Goal: Task Accomplishment & Management: Use online tool/utility

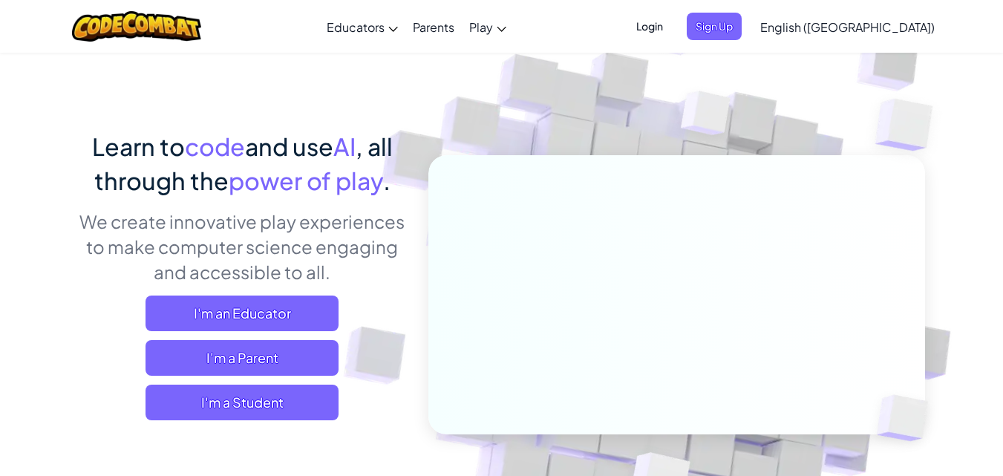
scroll to position [74, 0]
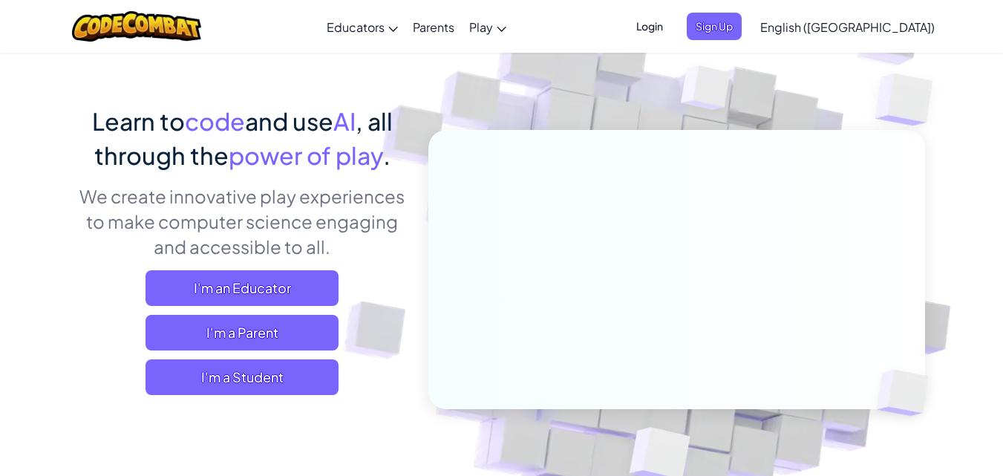
click at [882, 26] on span "English ([GEOGRAPHIC_DATA])" at bounding box center [848, 27] width 175 height 16
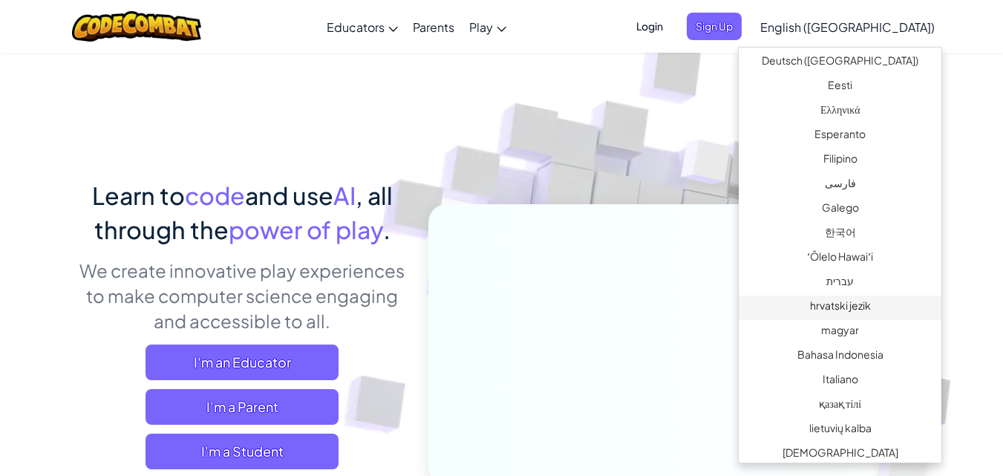
scroll to position [475, 0]
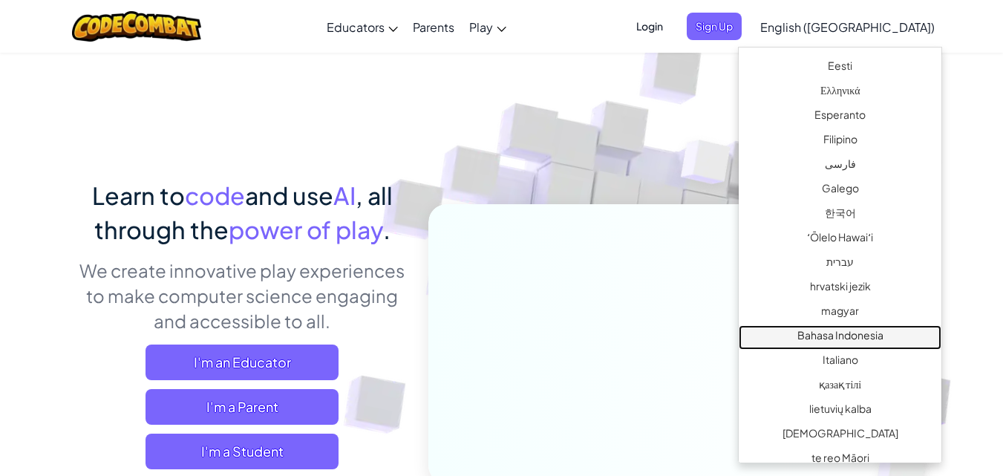
click at [838, 343] on link "Bahasa Indonesia" at bounding box center [840, 337] width 203 height 25
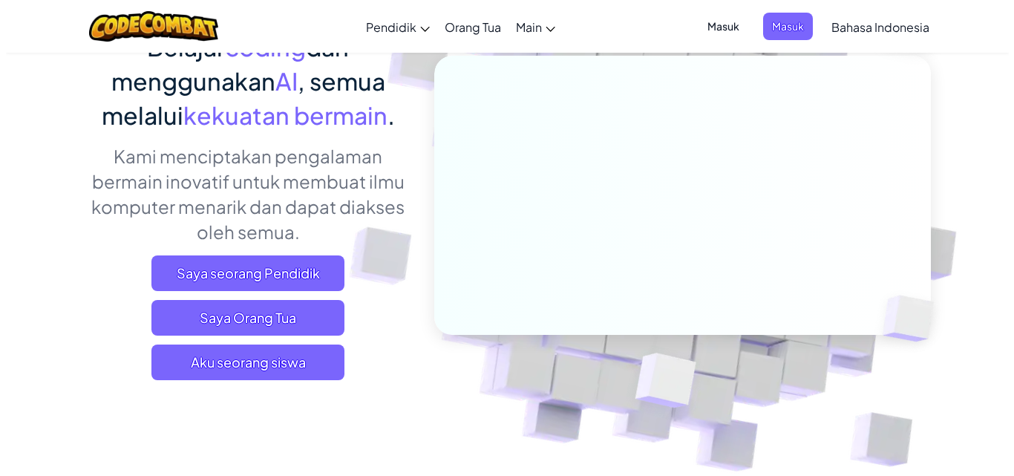
scroll to position [74, 0]
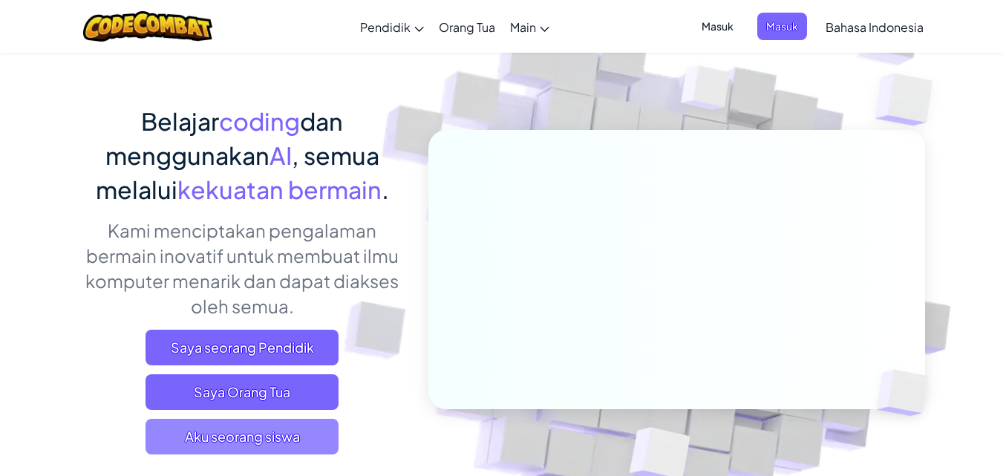
click at [293, 431] on span "Aku seorang siswa" at bounding box center [242, 437] width 193 height 36
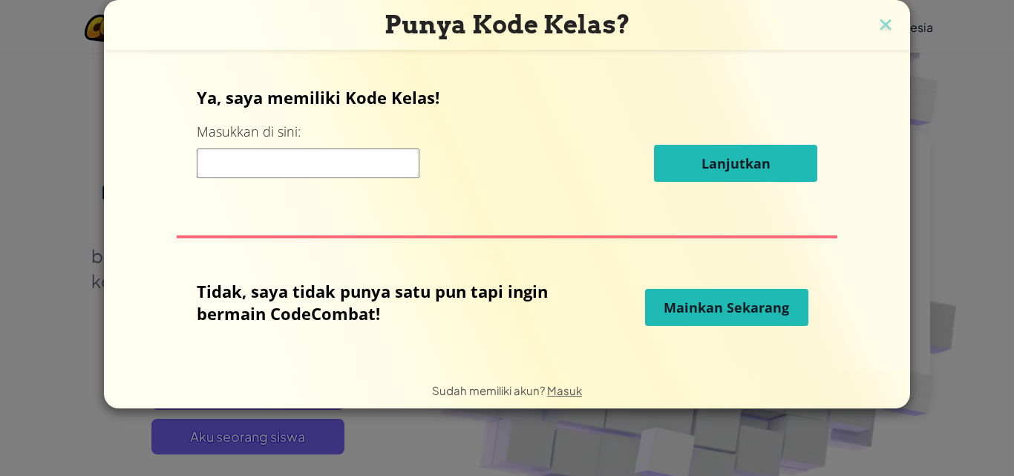
click at [690, 319] on button "Mainkan Sekarang" at bounding box center [726, 307] width 163 height 37
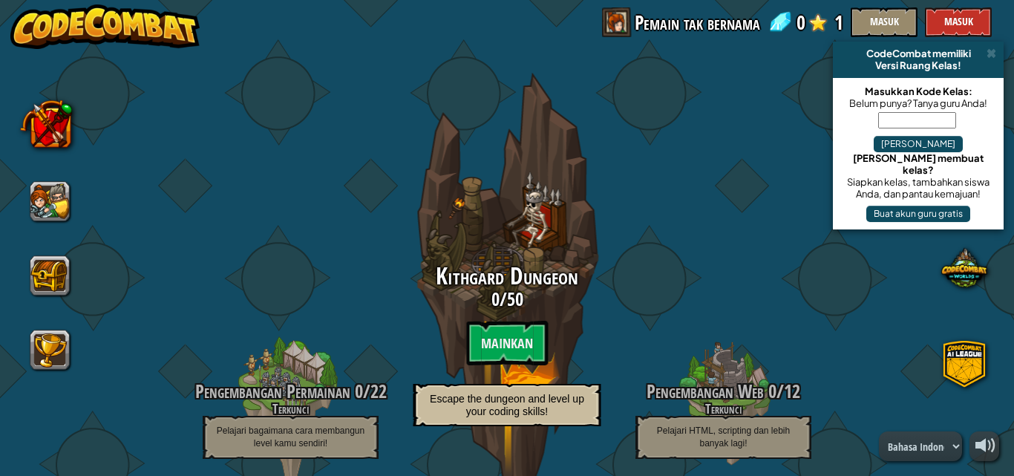
select select "id"
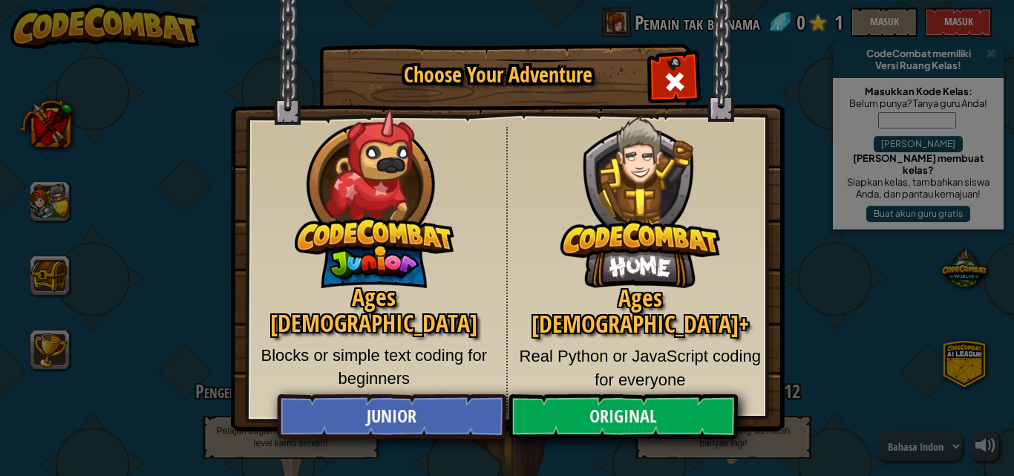
click at [678, 75] on span "Close modal" at bounding box center [675, 82] width 24 height 24
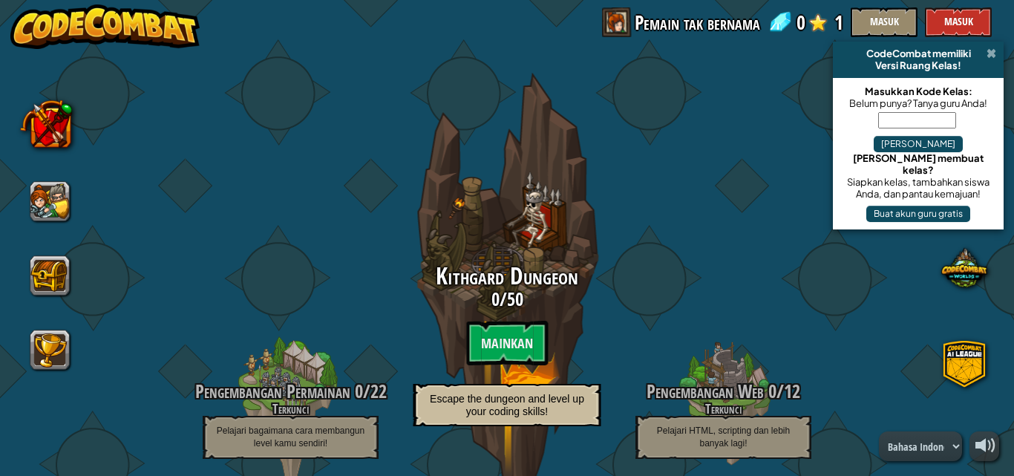
click at [992, 56] on span at bounding box center [992, 54] width 10 height 12
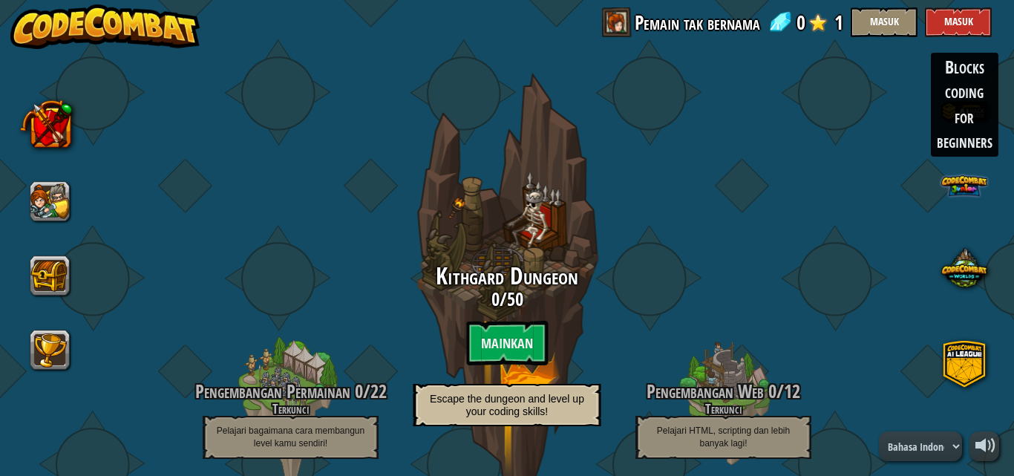
click at [963, 183] on span at bounding box center [964, 186] width 46 height 46
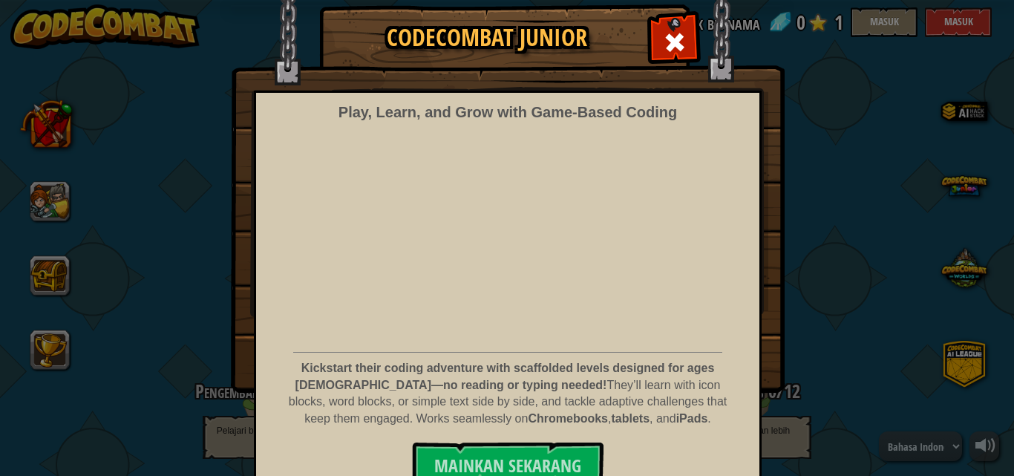
scroll to position [60, 0]
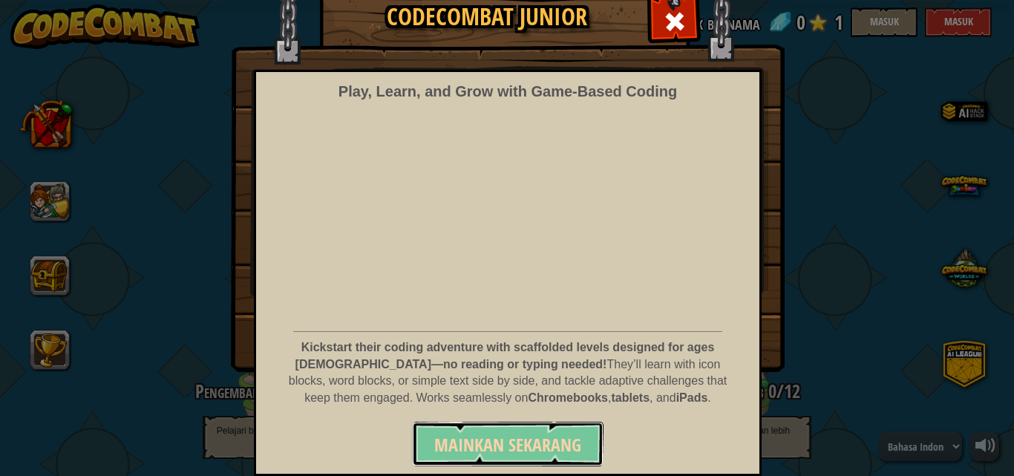
click at [526, 441] on span "Mainkan Sekarang" at bounding box center [507, 445] width 147 height 24
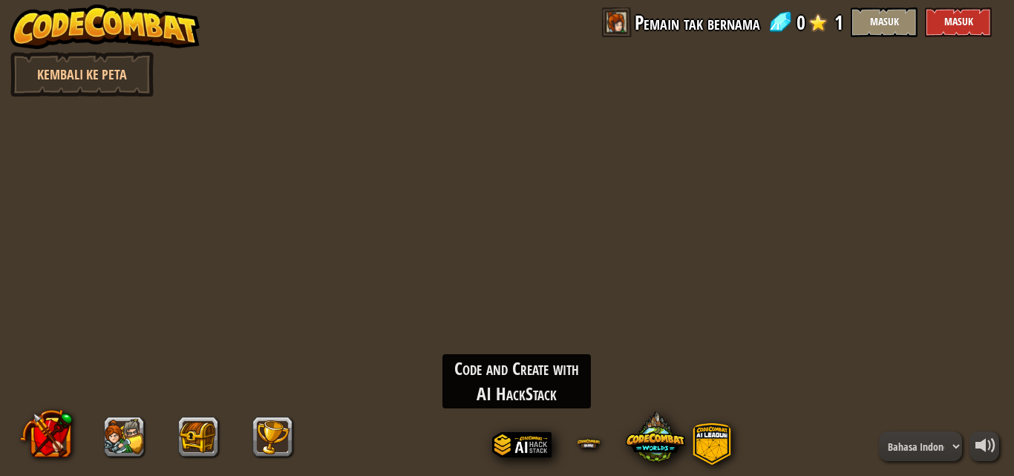
select select "id"
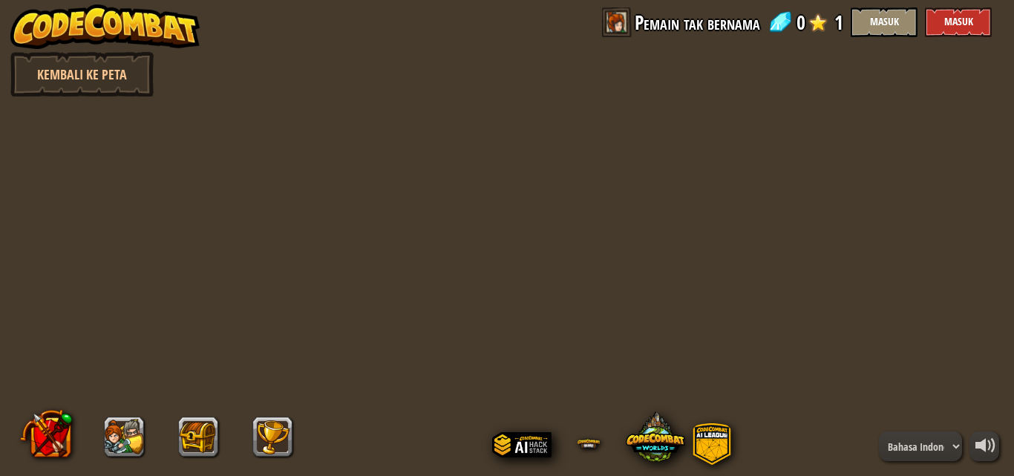
select select "id"
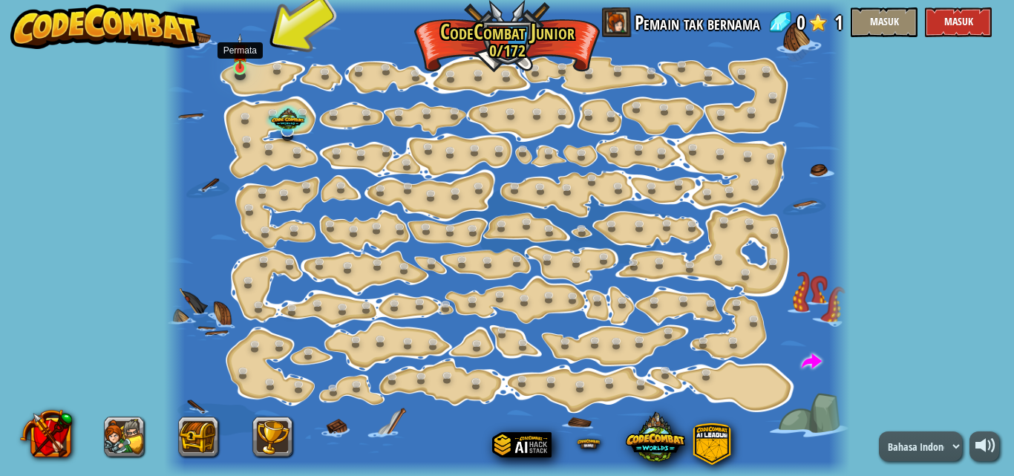
click at [238, 62] on img at bounding box center [240, 51] width 16 height 36
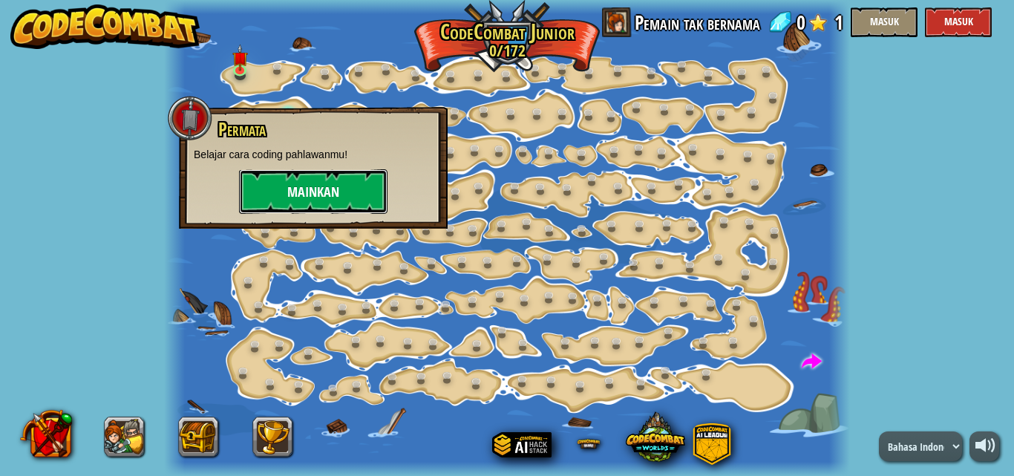
click at [309, 201] on button "Mainkan" at bounding box center [313, 191] width 149 height 45
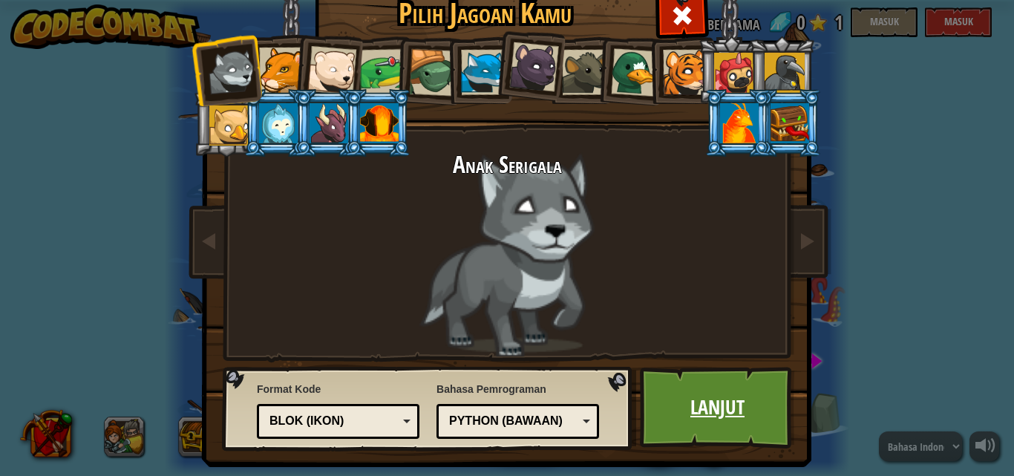
click at [711, 400] on link "Lanjut" at bounding box center [717, 408] width 155 height 82
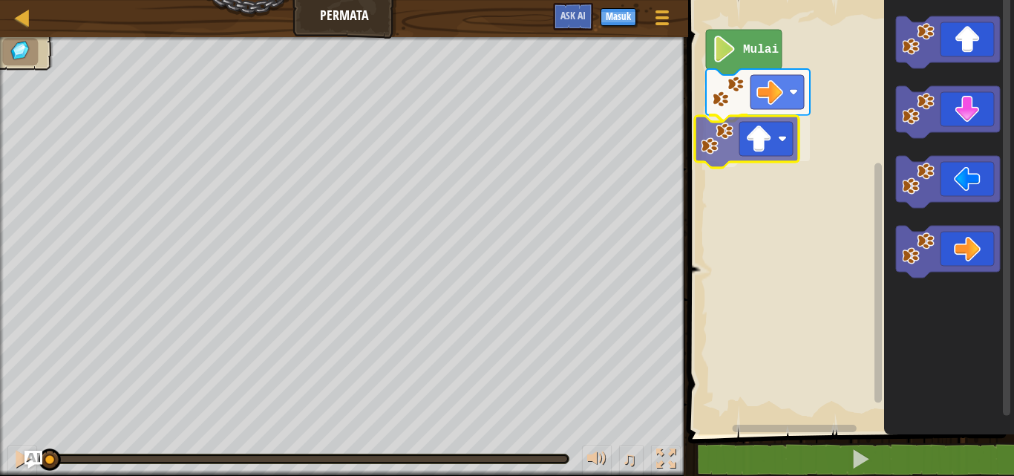
click at [718, 148] on div "Mulai" at bounding box center [849, 214] width 330 height 442
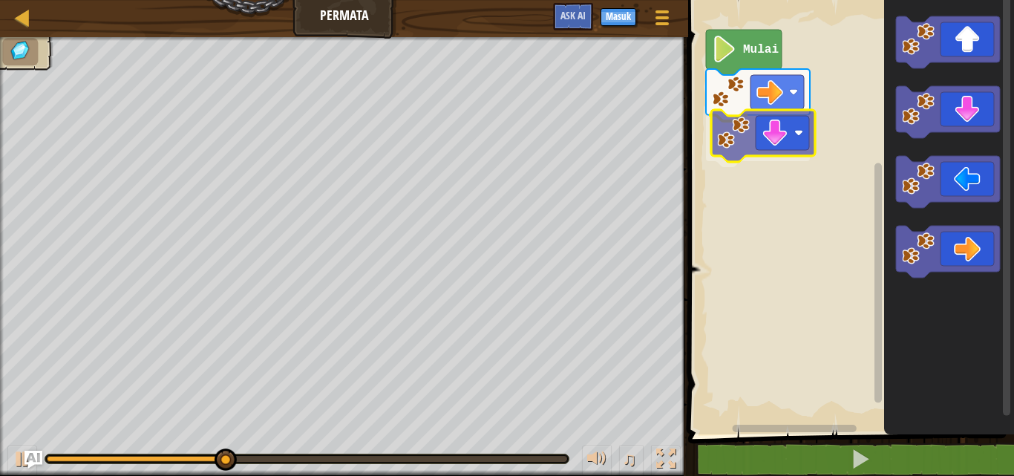
click at [773, 150] on div "Mulai" at bounding box center [849, 214] width 330 height 442
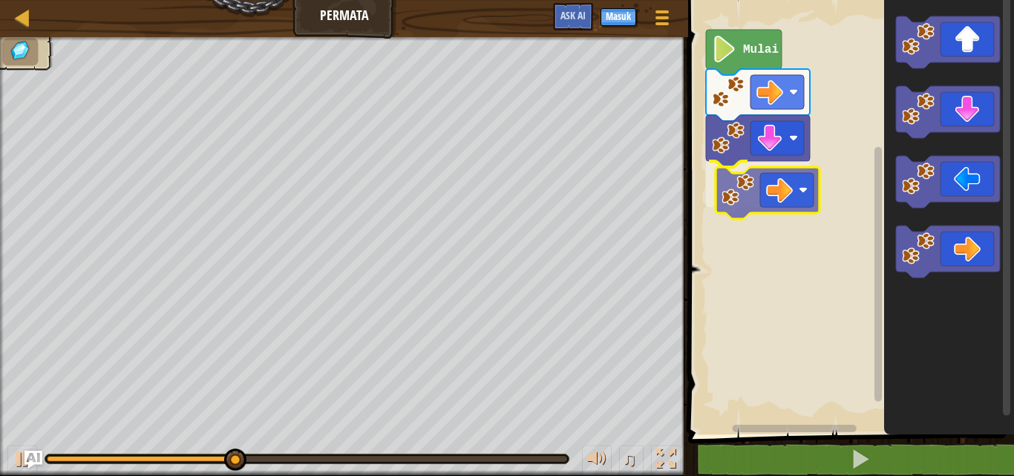
click at [755, 205] on div "Mulai" at bounding box center [849, 214] width 330 height 442
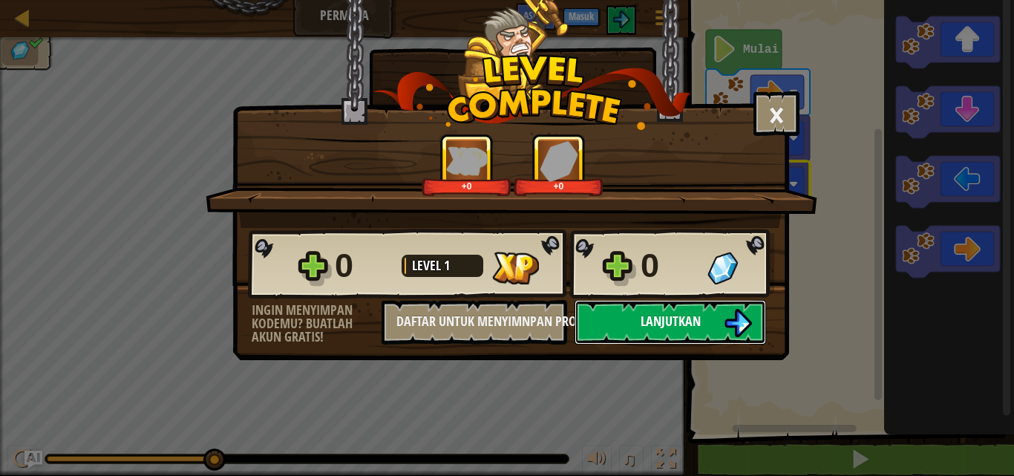
click at [665, 316] on span "Lanjutkan" at bounding box center [671, 321] width 60 height 19
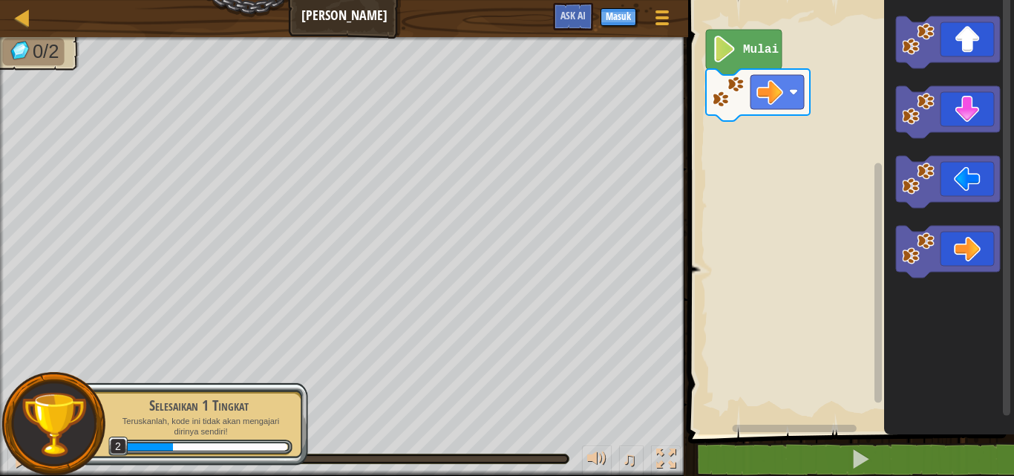
click at [836, 89] on div "Mulai" at bounding box center [849, 214] width 330 height 442
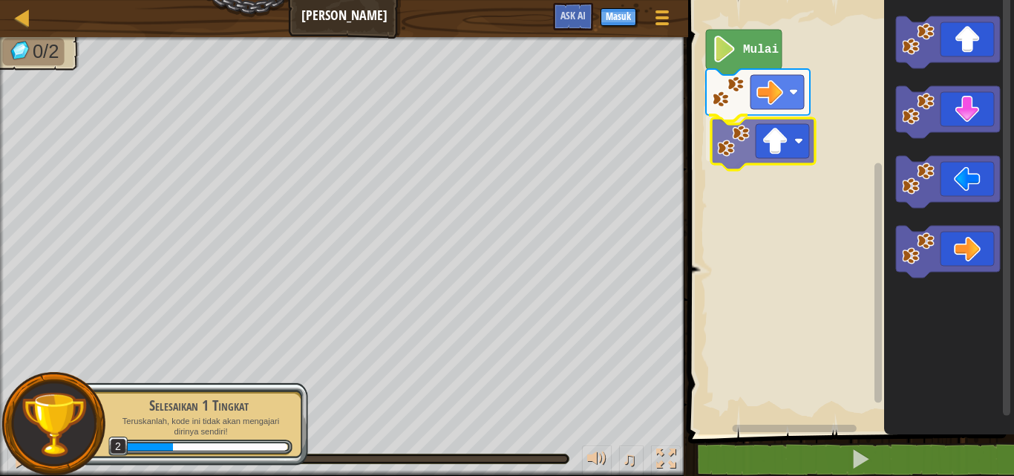
click at [735, 143] on div "Mulai" at bounding box center [849, 214] width 330 height 442
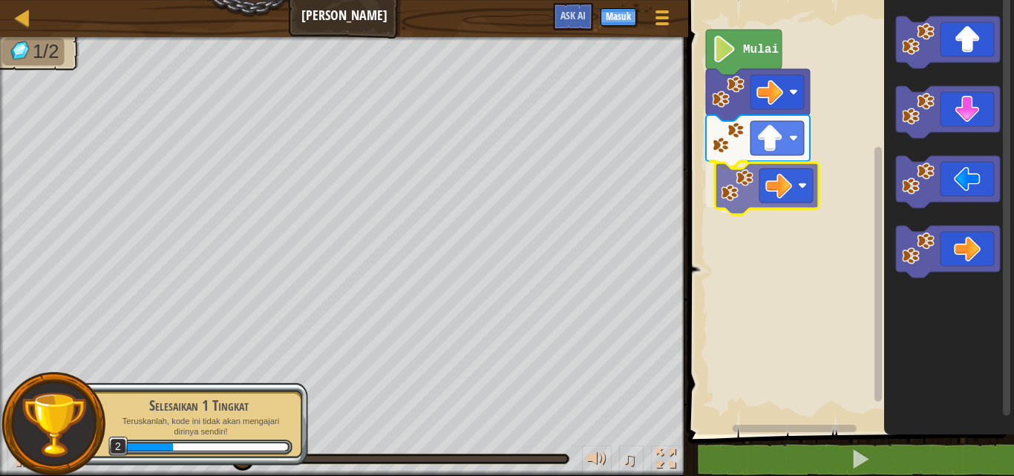
click at [736, 182] on div "Mulai" at bounding box center [849, 214] width 330 height 442
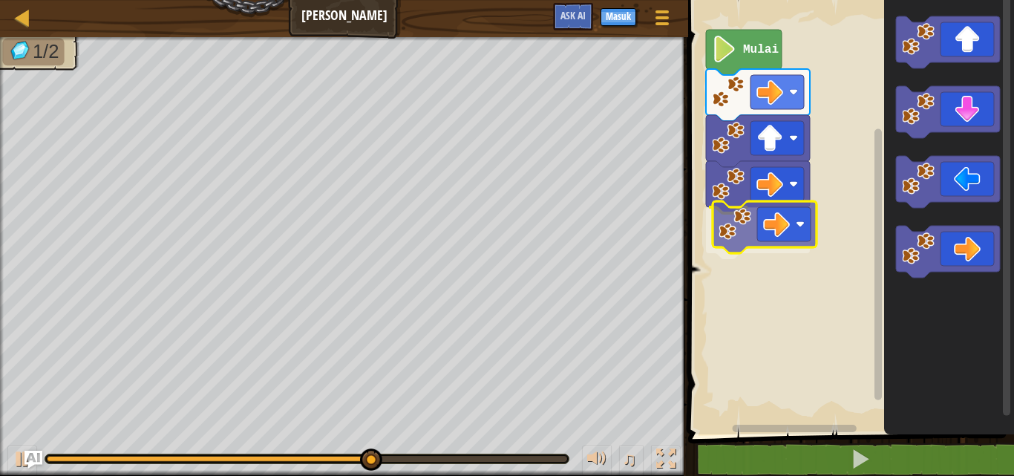
click at [714, 214] on div "Mulai" at bounding box center [849, 214] width 330 height 442
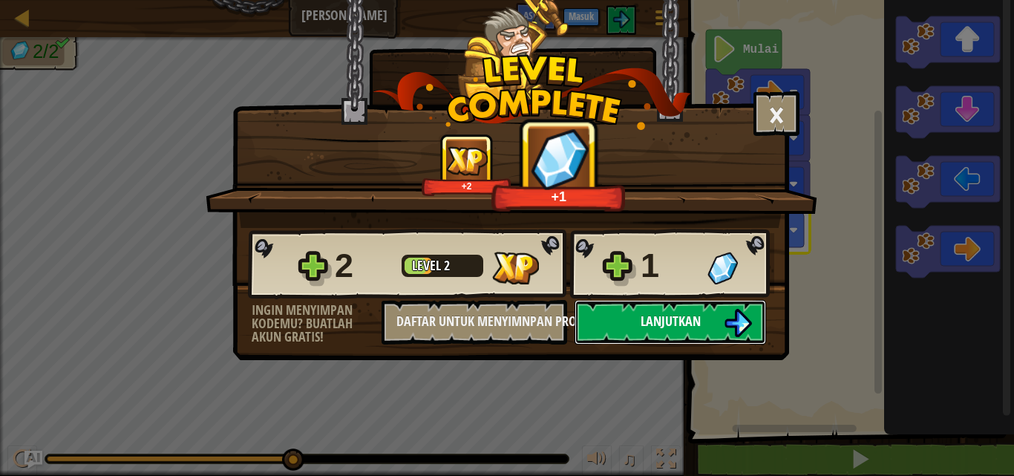
click at [734, 310] on img at bounding box center [738, 323] width 28 height 28
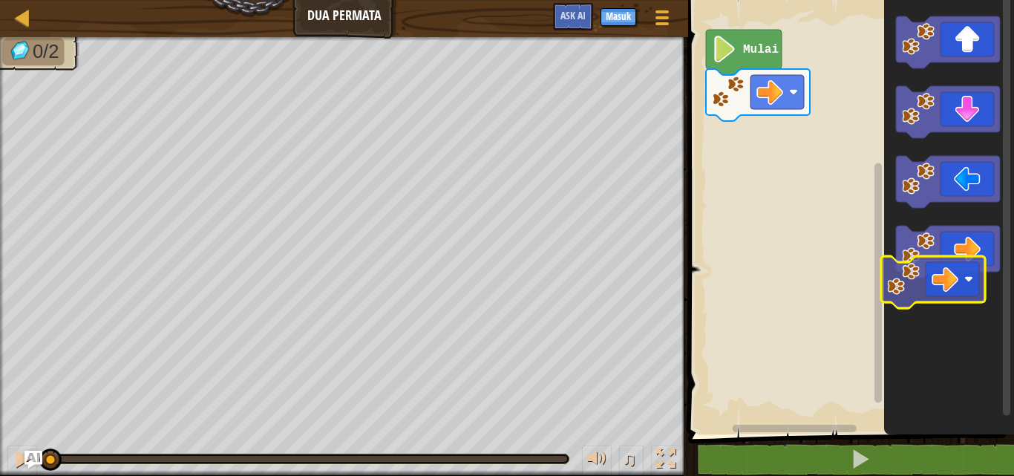
click at [913, 285] on icon "Ruang Kerja Blockly" at bounding box center [950, 214] width 130 height 442
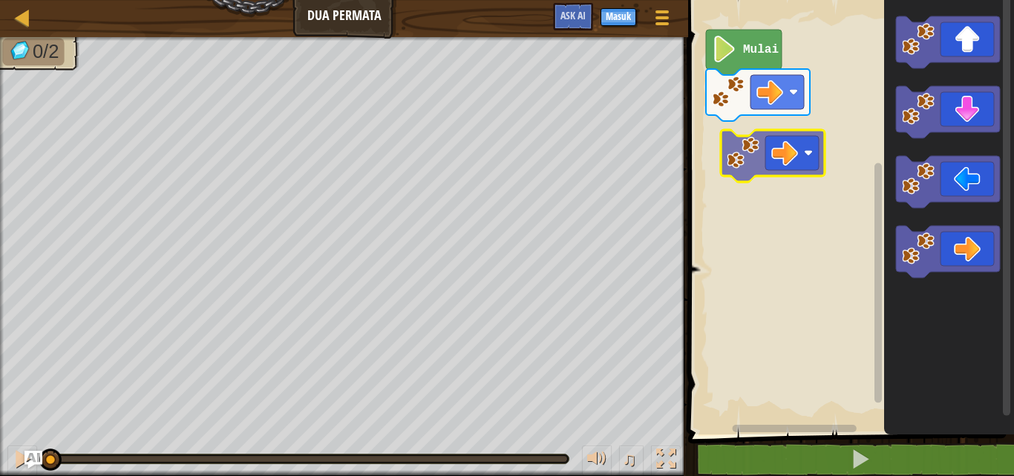
click at [739, 152] on div "Mulai" at bounding box center [849, 214] width 330 height 442
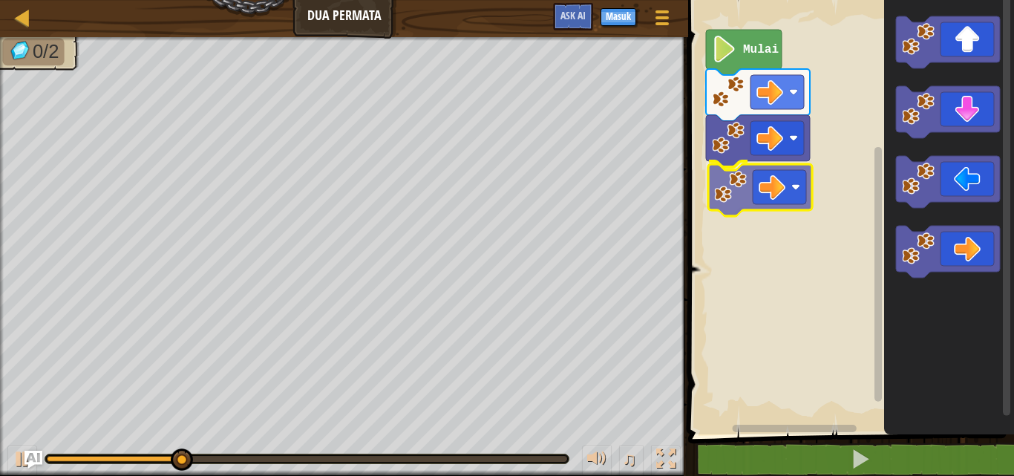
click at [769, 179] on div "Mulai" at bounding box center [849, 214] width 330 height 442
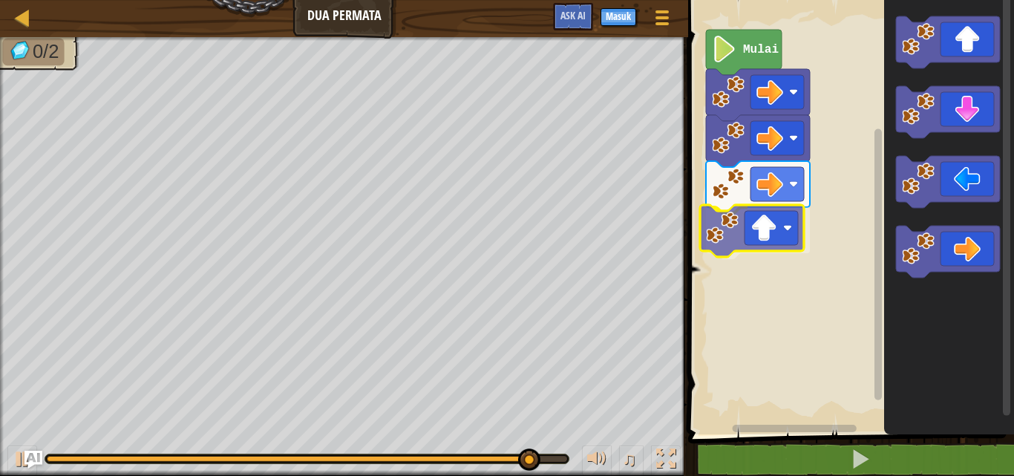
click at [714, 217] on div "Mulai" at bounding box center [849, 214] width 330 height 442
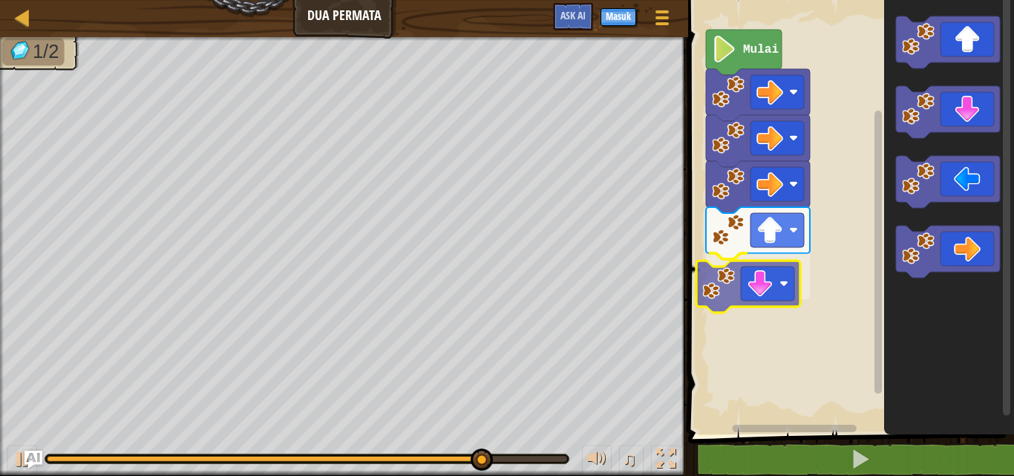
click at [726, 289] on div "Mulai" at bounding box center [849, 214] width 330 height 442
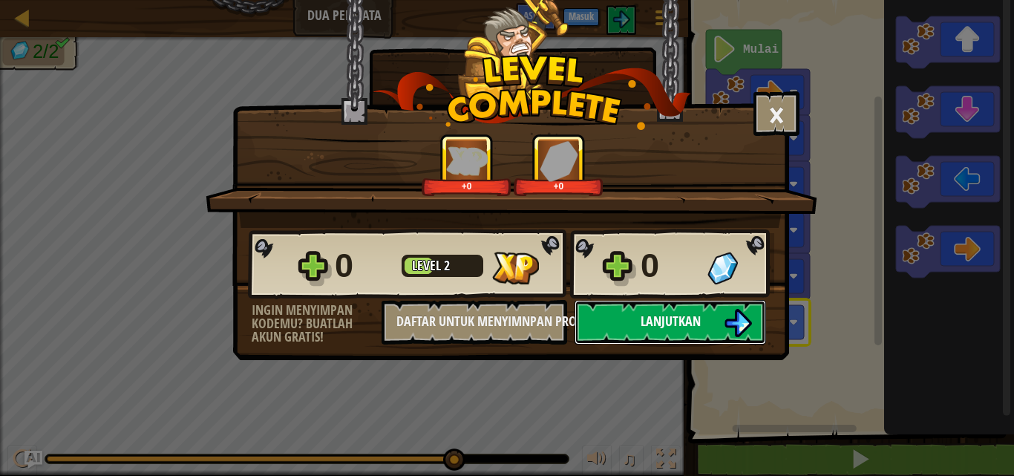
click at [655, 329] on span "Lanjutkan" at bounding box center [671, 321] width 60 height 19
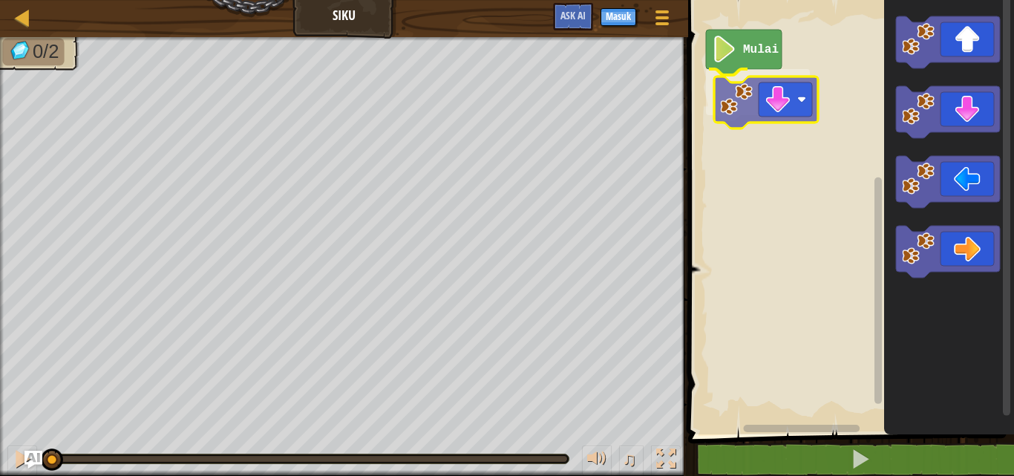
click at [730, 88] on div "Mulai" at bounding box center [849, 214] width 330 height 442
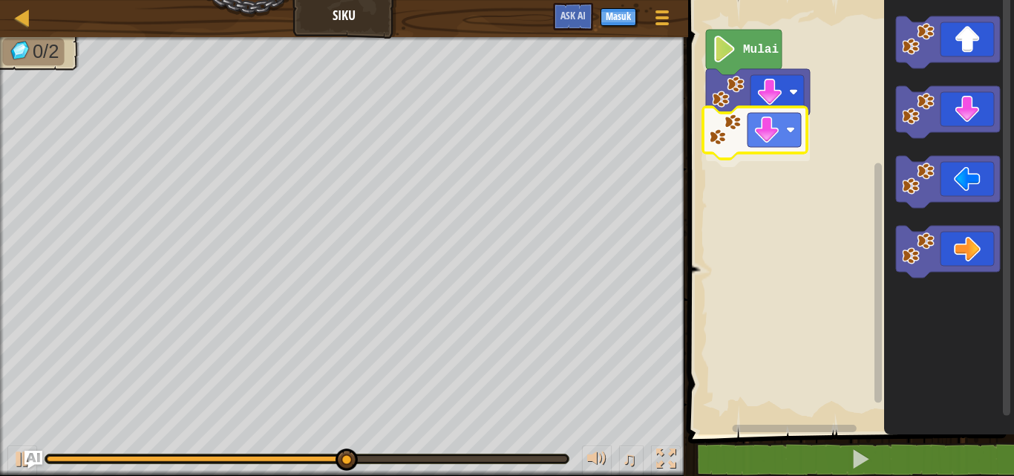
click at [727, 134] on div "Mulai" at bounding box center [849, 214] width 330 height 442
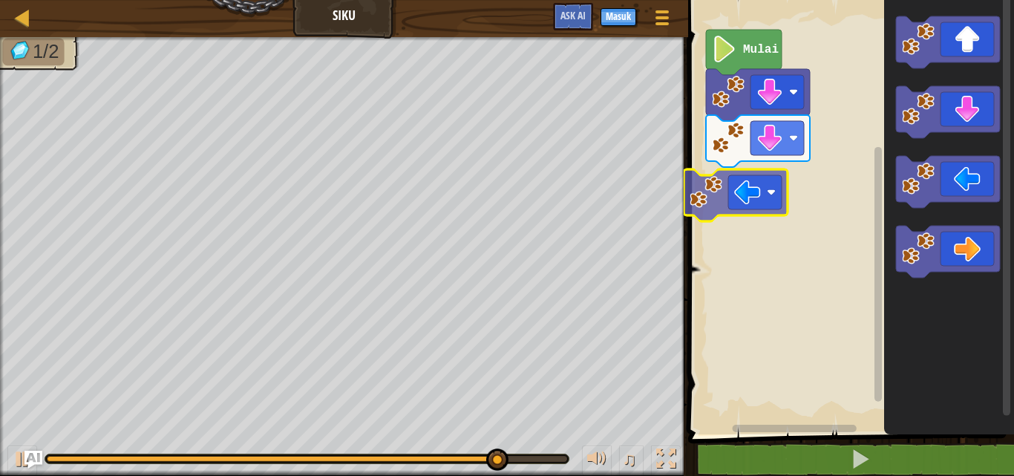
click at [710, 197] on div "Mulai" at bounding box center [849, 214] width 330 height 442
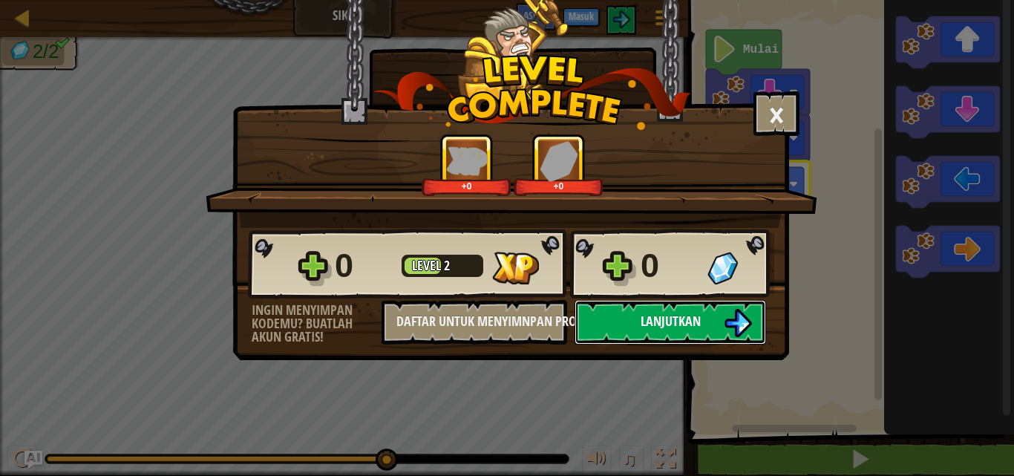
click at [665, 325] on span "Lanjutkan" at bounding box center [671, 321] width 60 height 19
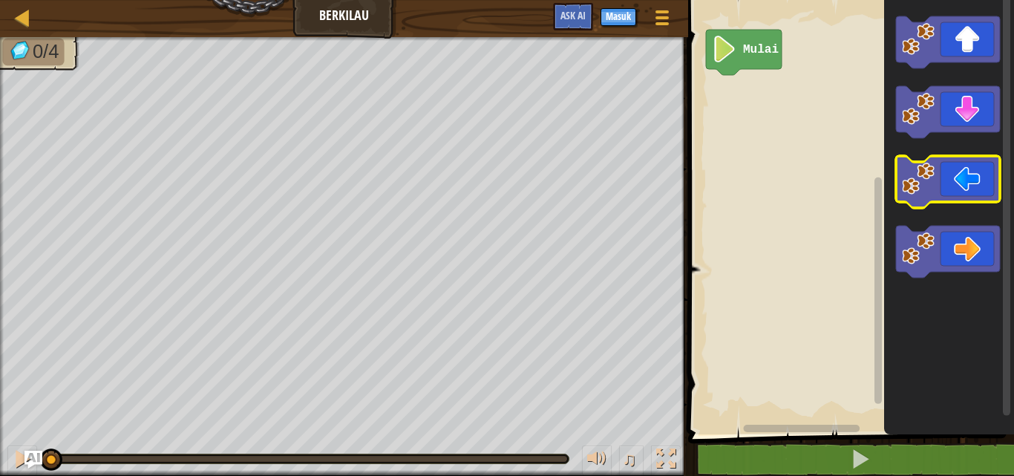
click at [974, 193] on icon "Ruang Kerja Blockly" at bounding box center [948, 182] width 104 height 52
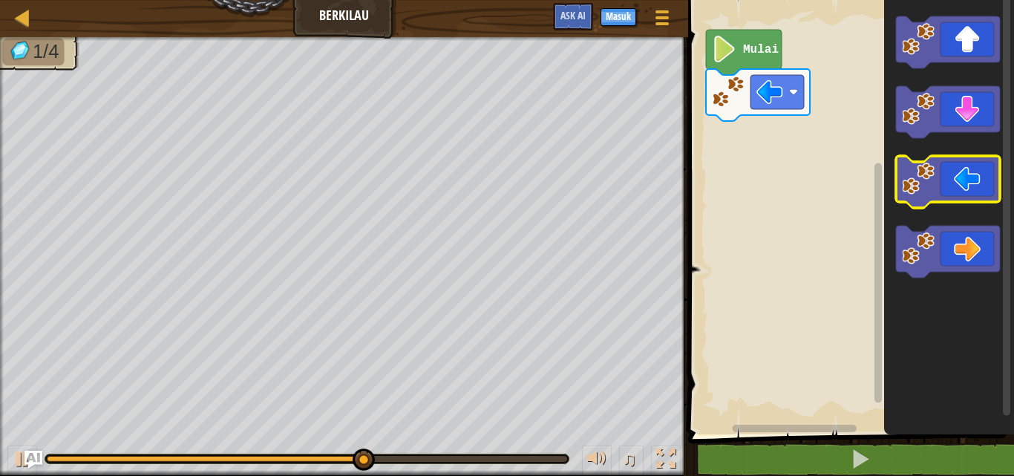
click at [919, 174] on image "Ruang Kerja Blockly" at bounding box center [918, 179] width 33 height 33
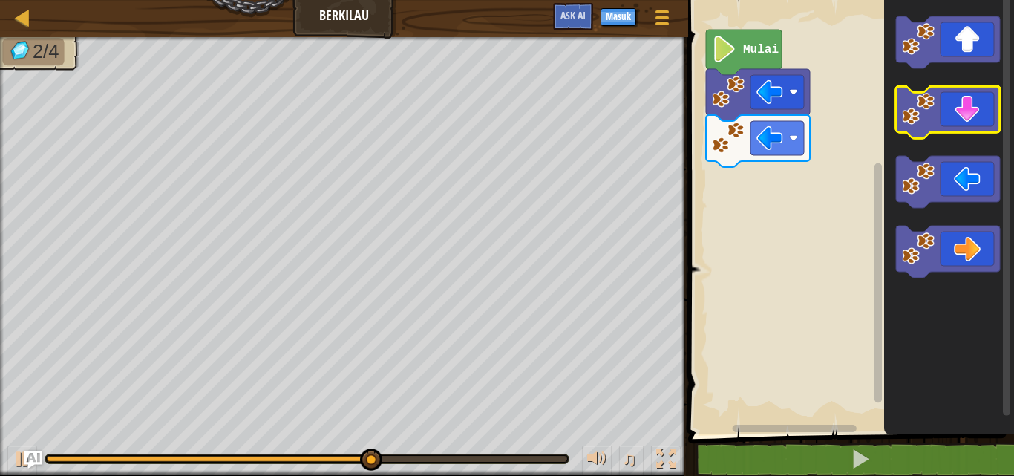
click at [959, 123] on icon "Ruang Kerja Blockly" at bounding box center [948, 112] width 104 height 52
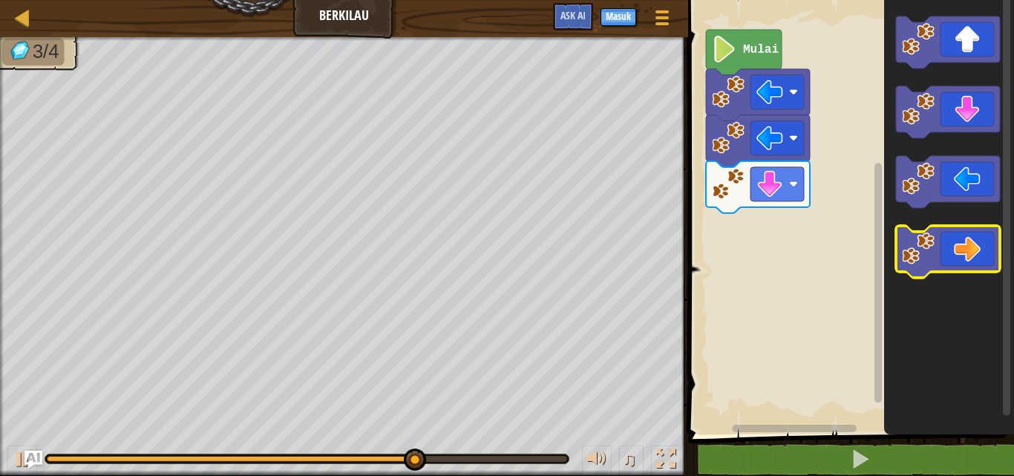
click at [965, 242] on icon "Ruang Kerja Blockly" at bounding box center [948, 252] width 104 height 52
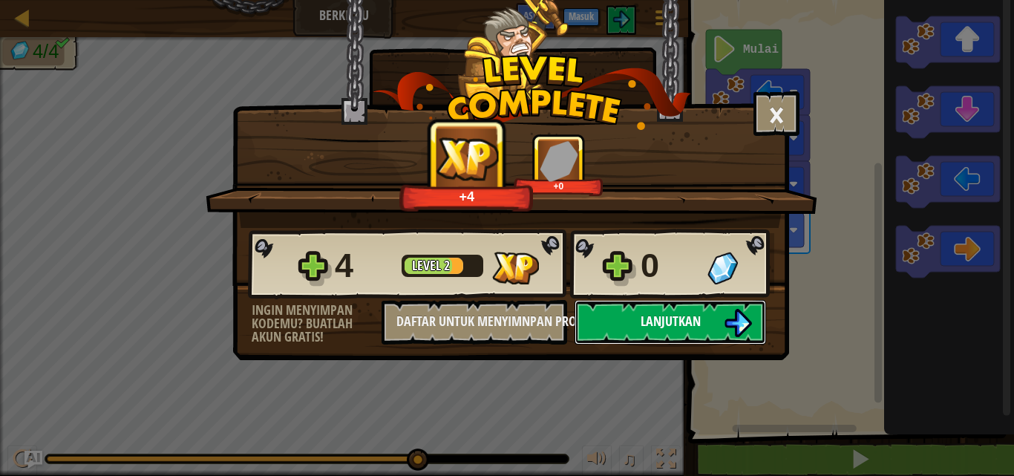
drag, startPoint x: 927, startPoint y: 242, endPoint x: 638, endPoint y: 317, distance: 298.5
click at [638, 317] on button "Lanjutkan" at bounding box center [671, 322] width 192 height 45
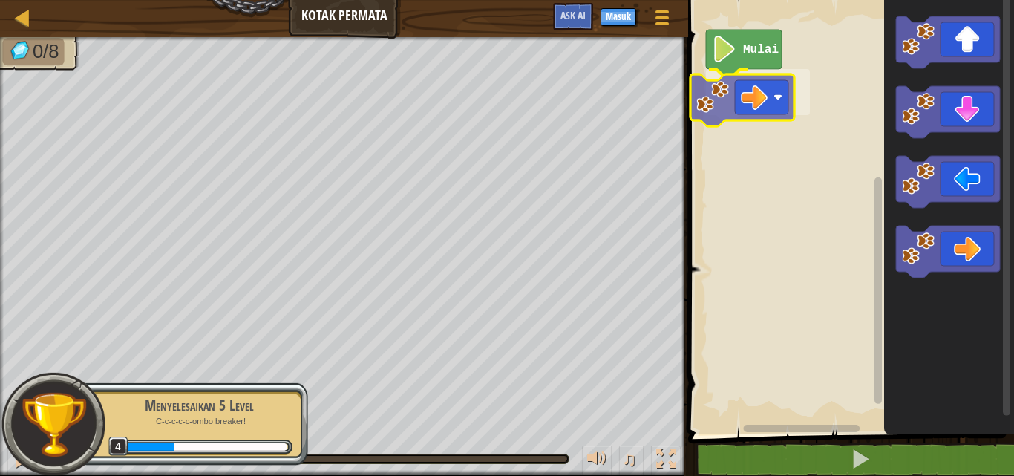
click at [721, 105] on div "Mulai" at bounding box center [849, 214] width 330 height 442
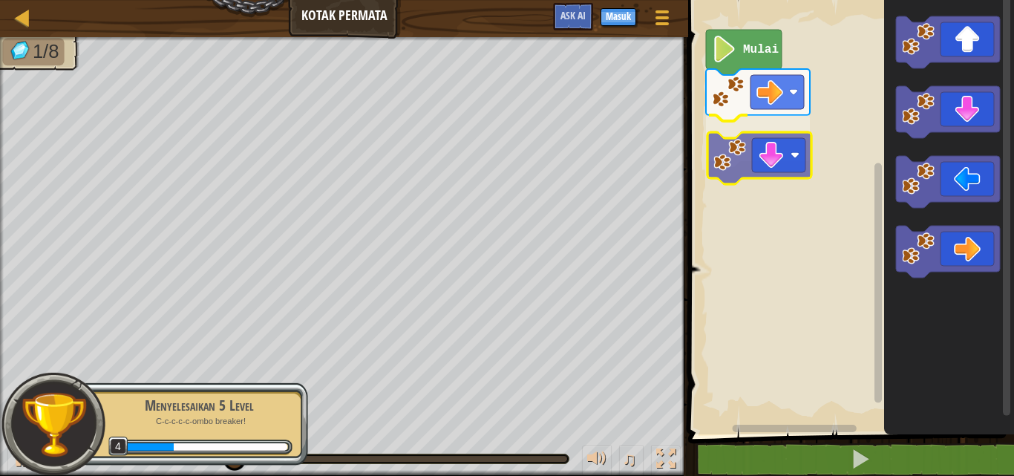
click at [728, 155] on div "Mulai" at bounding box center [849, 214] width 330 height 442
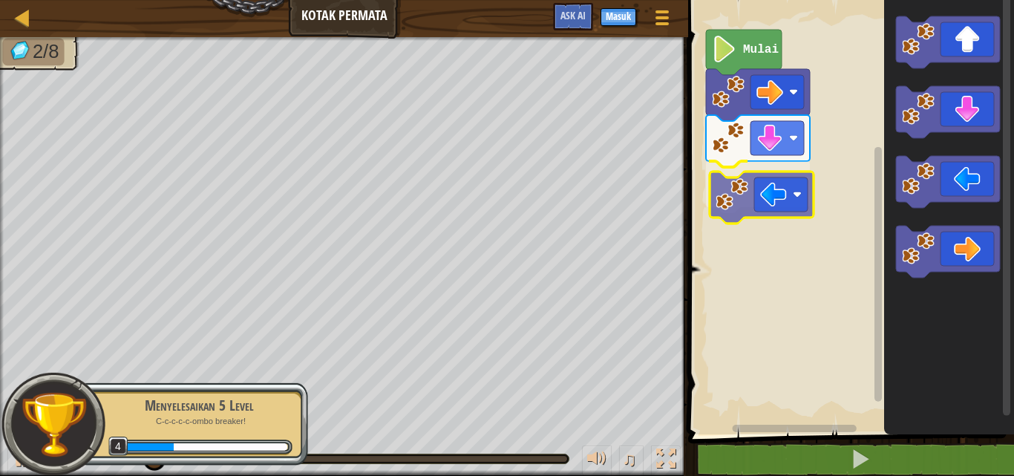
click at [743, 176] on div "Mulai" at bounding box center [849, 214] width 330 height 442
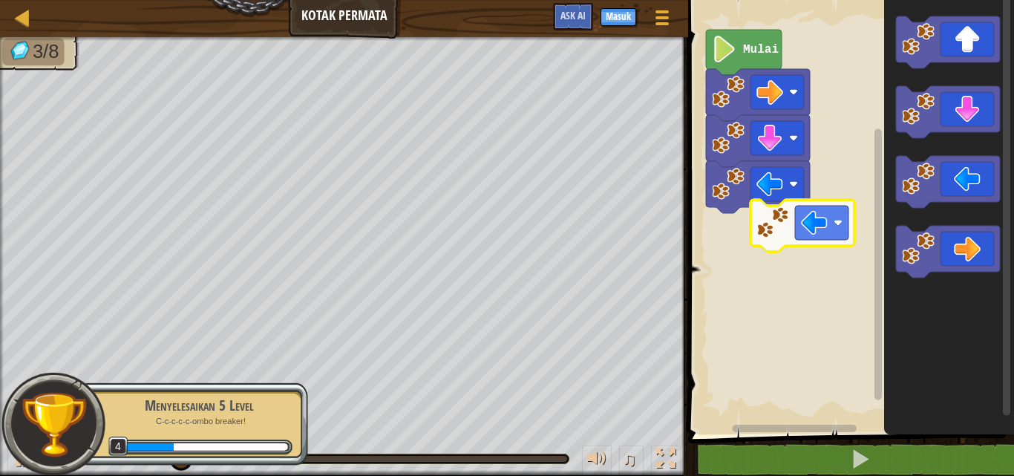
click at [735, 231] on div "Mulai" at bounding box center [849, 214] width 330 height 442
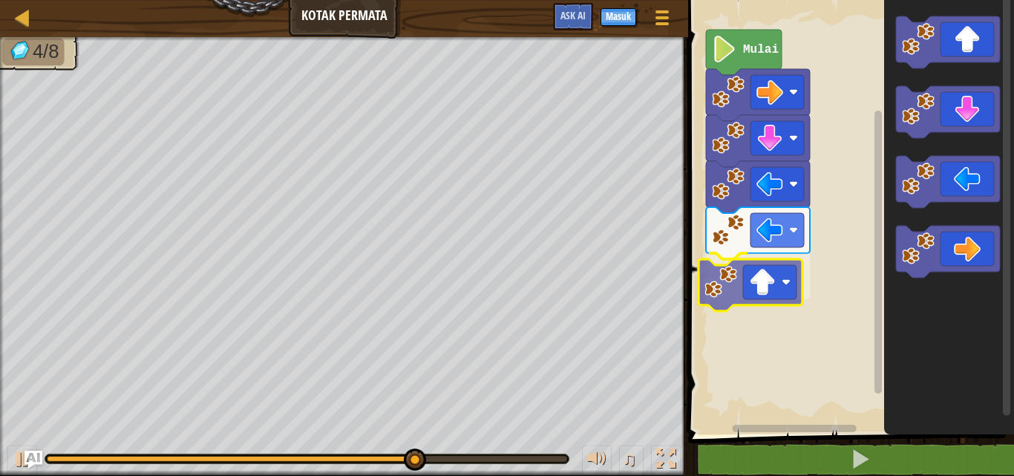
click at [724, 299] on div "Mulai" at bounding box center [849, 214] width 330 height 442
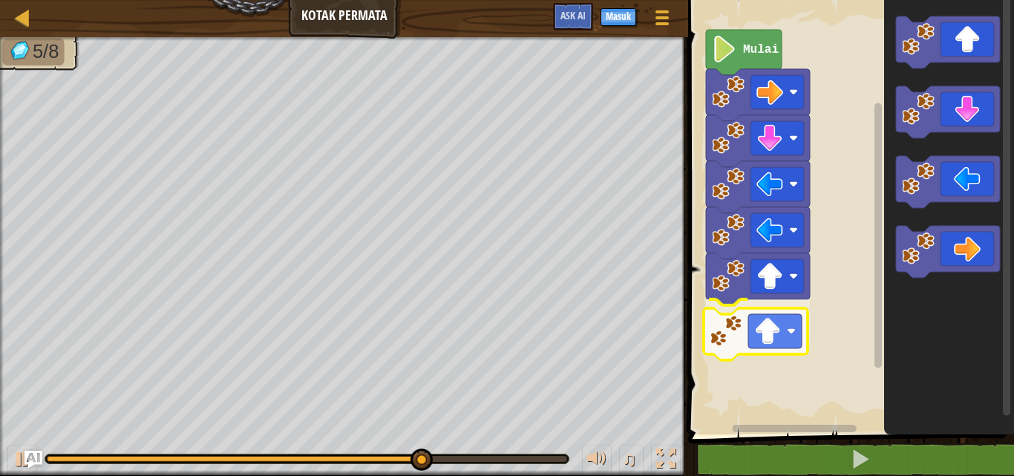
click at [757, 339] on div "Mulai" at bounding box center [849, 214] width 330 height 442
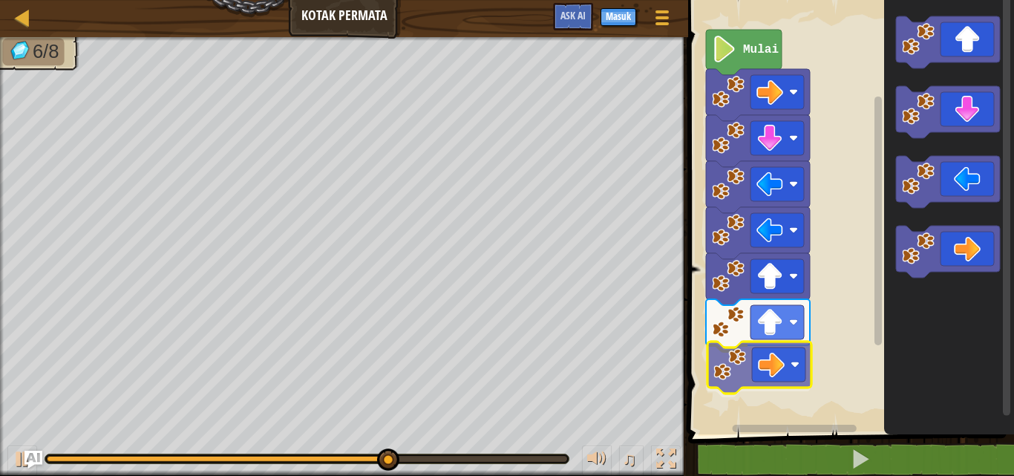
click at [709, 358] on div "Mulai" at bounding box center [849, 214] width 330 height 442
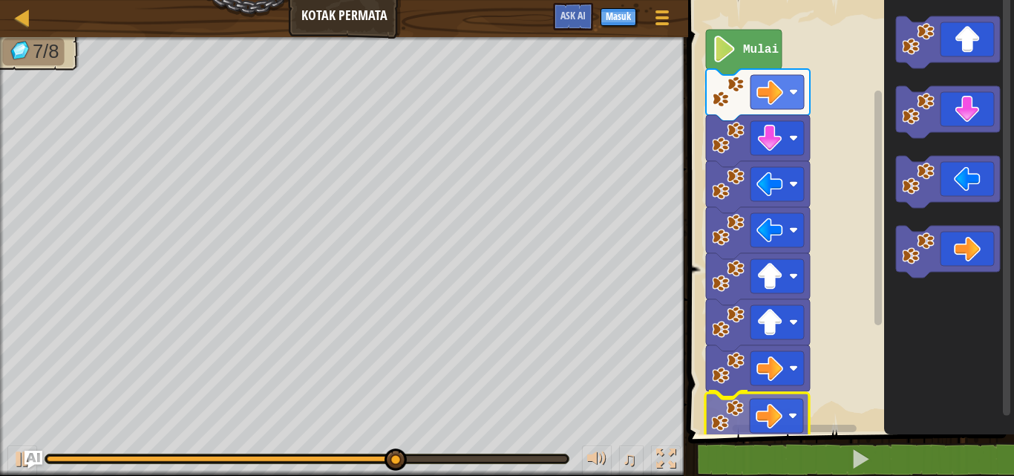
click at [703, 424] on div "Mulai" at bounding box center [849, 214] width 330 height 442
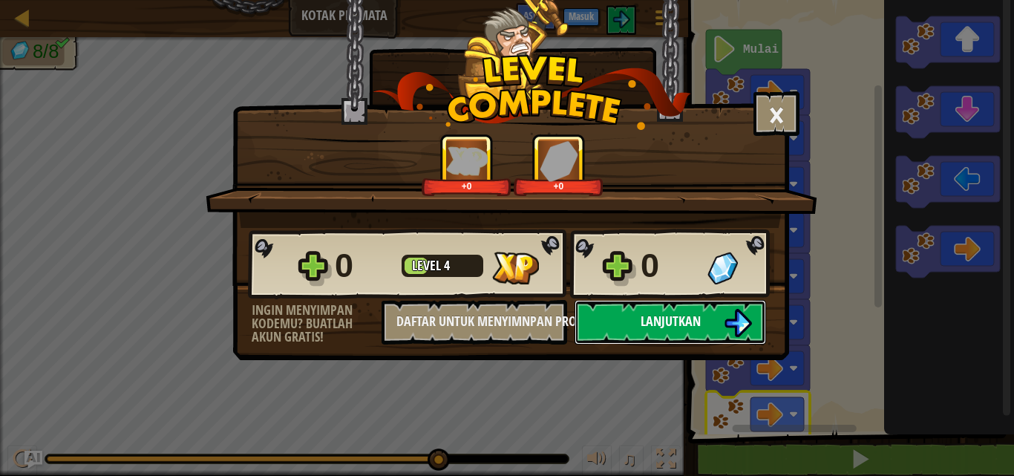
click at [685, 325] on span "Lanjutkan" at bounding box center [671, 321] width 60 height 19
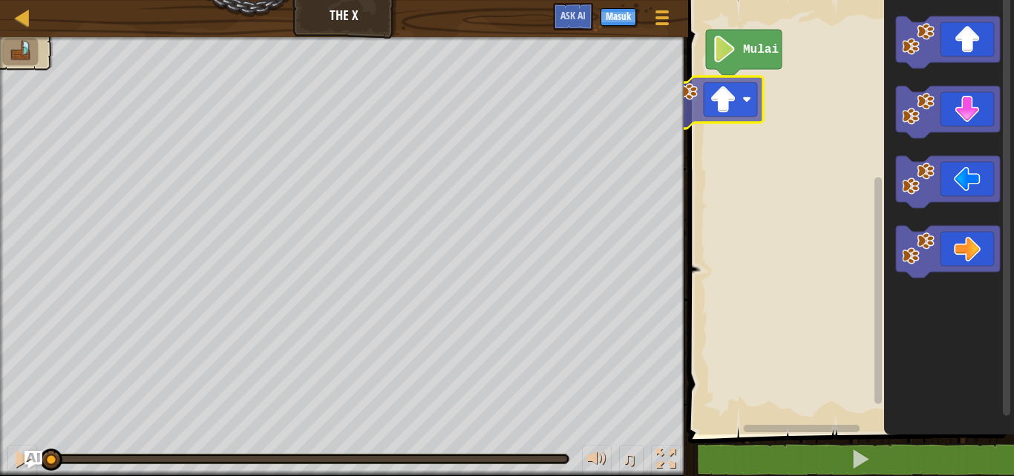
click at [666, 97] on div "Peta The X Menu Permainan Masuk Ask AI 1 הההההההההההההההההההההההההההההההההההההה…" at bounding box center [507, 238] width 1014 height 476
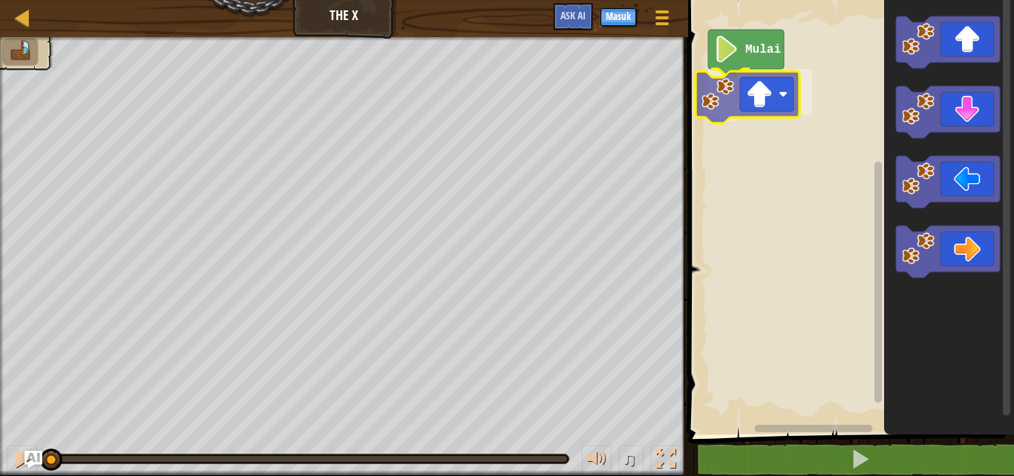
click at [721, 107] on div "Mulai" at bounding box center [849, 214] width 330 height 442
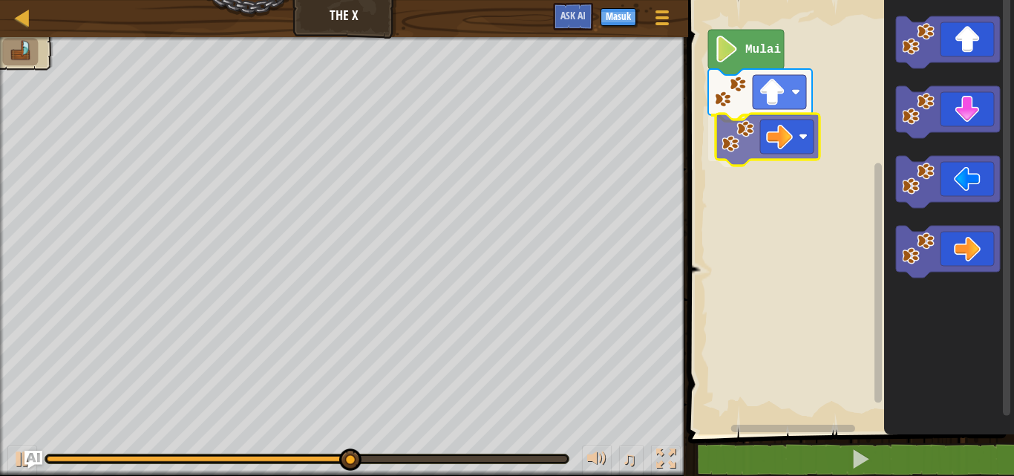
click at [724, 142] on div "Mulai" at bounding box center [849, 214] width 330 height 442
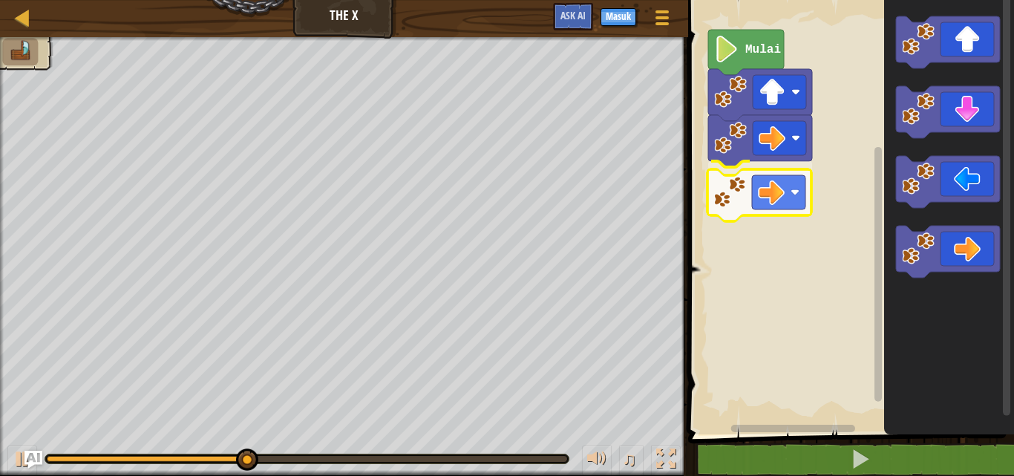
click at [726, 173] on div "Mulai" at bounding box center [849, 214] width 330 height 442
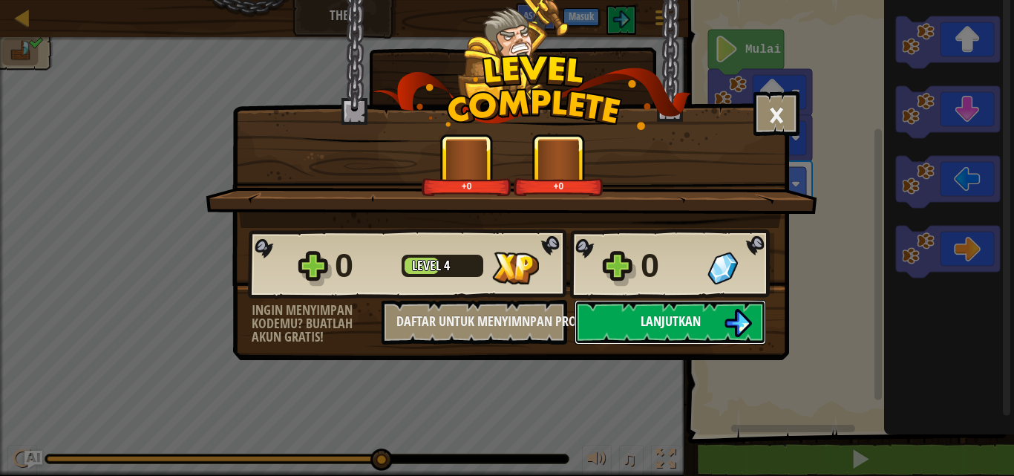
click at [723, 320] on button "Lanjutkan" at bounding box center [671, 322] width 192 height 45
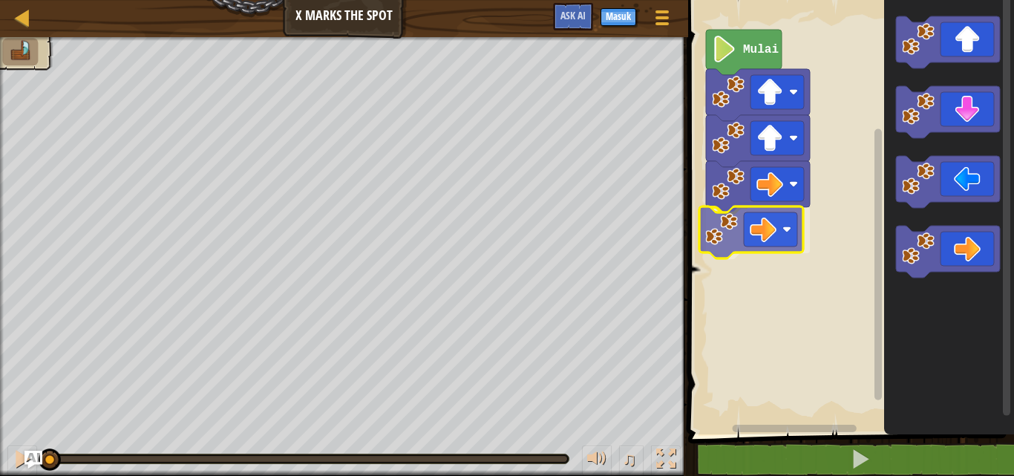
click at [740, 226] on div "Mulai" at bounding box center [849, 214] width 330 height 442
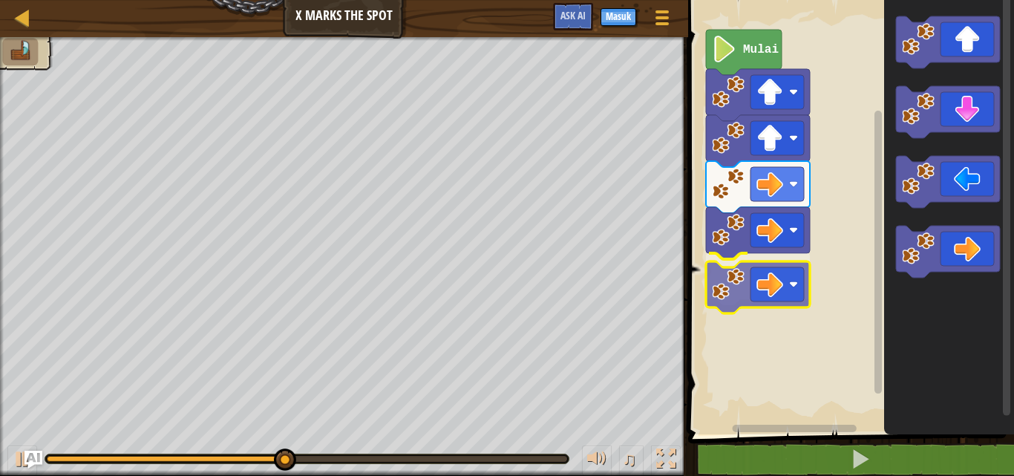
click at [720, 294] on div "Mulai" at bounding box center [849, 214] width 330 height 442
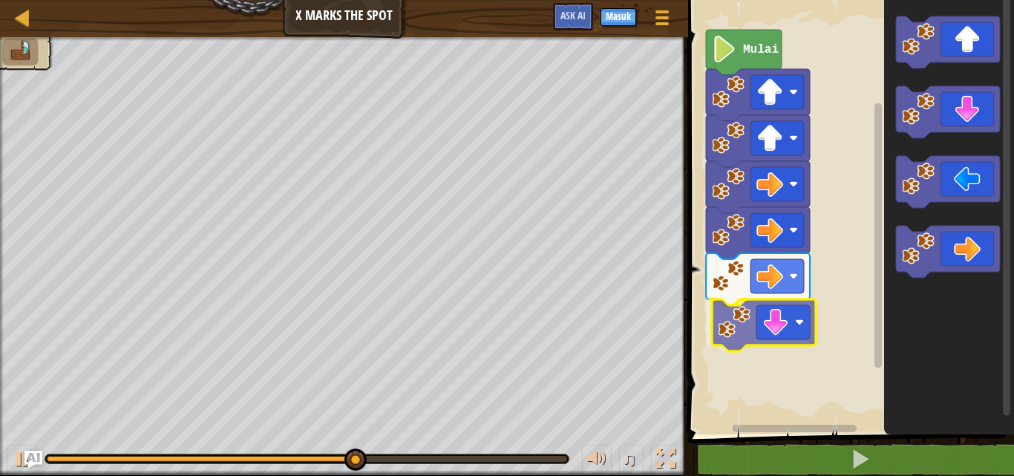
click at [747, 325] on div "Mulai" at bounding box center [849, 214] width 330 height 442
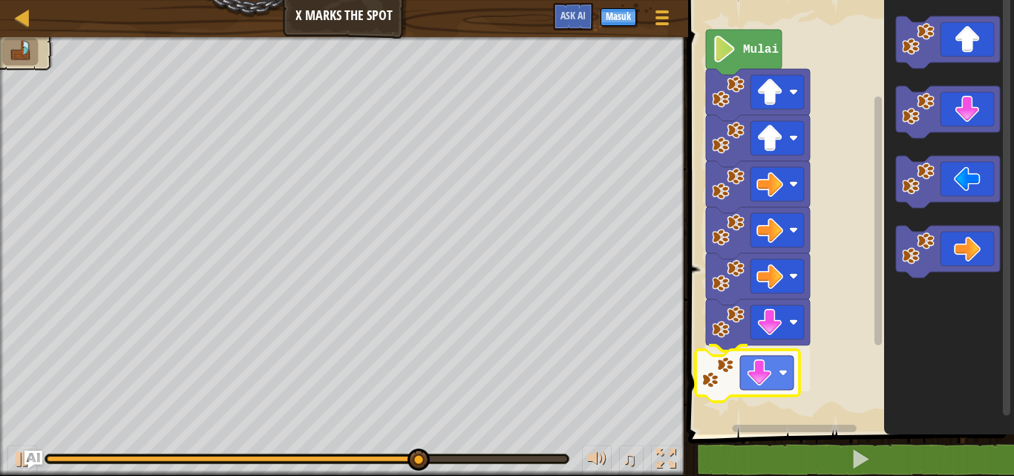
click at [732, 377] on div "Mulai" at bounding box center [849, 214] width 330 height 442
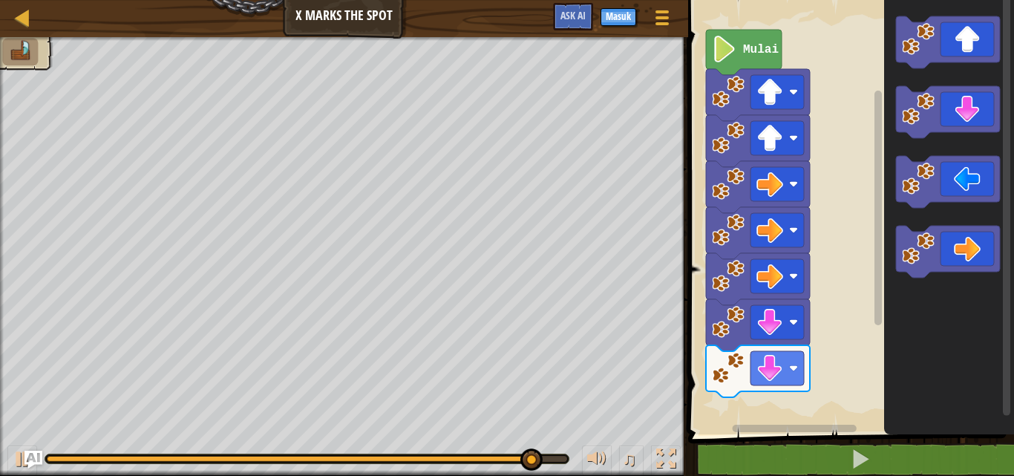
click at [873, 272] on div "Mulai" at bounding box center [849, 214] width 330 height 442
click at [847, 317] on div "Mulai" at bounding box center [849, 214] width 330 height 442
click at [920, 217] on icon "Ruang Kerja Blockly" at bounding box center [950, 214] width 130 height 442
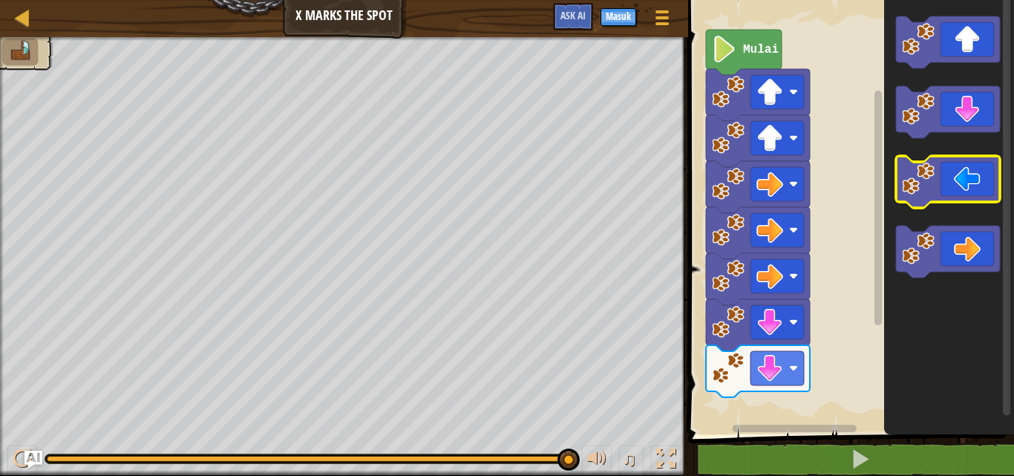
click at [908, 192] on image "Ruang Kerja Blockly" at bounding box center [918, 179] width 33 height 33
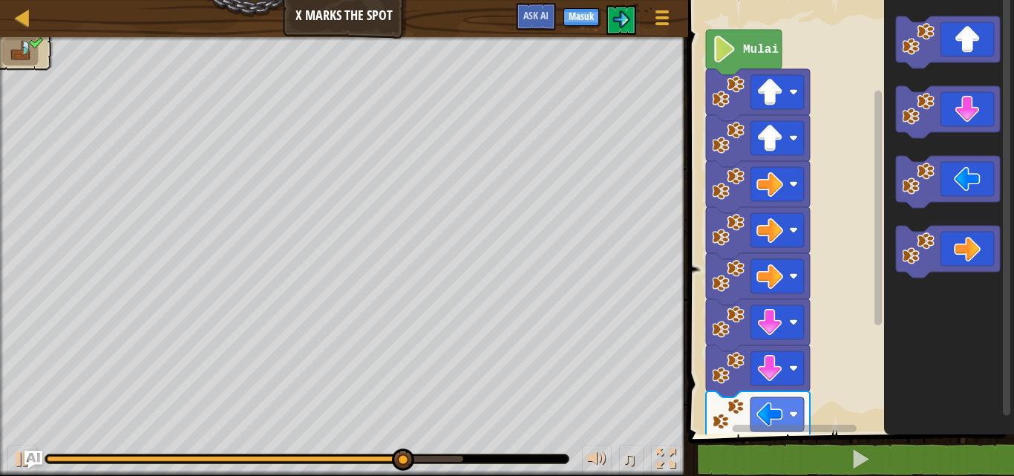
click at [879, 210] on div "Mulai" at bounding box center [849, 214] width 330 height 442
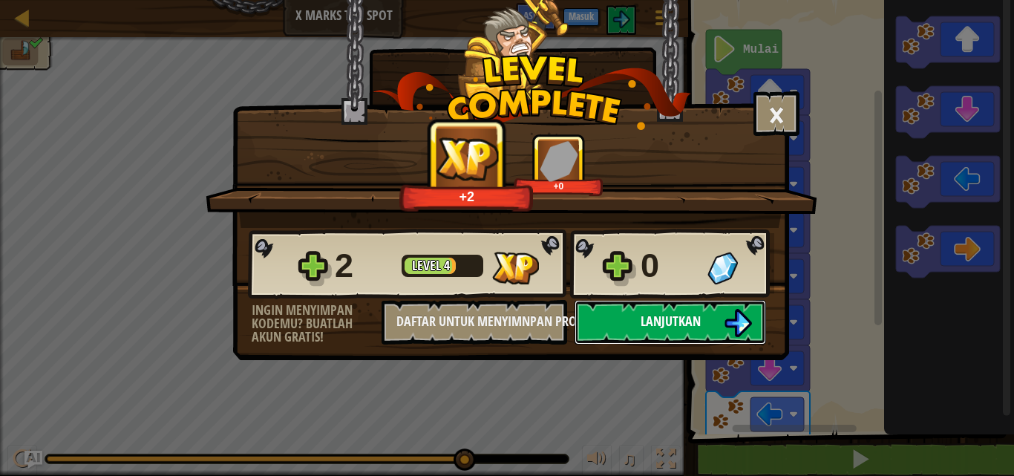
click at [694, 332] on button "Lanjutkan" at bounding box center [671, 322] width 192 height 45
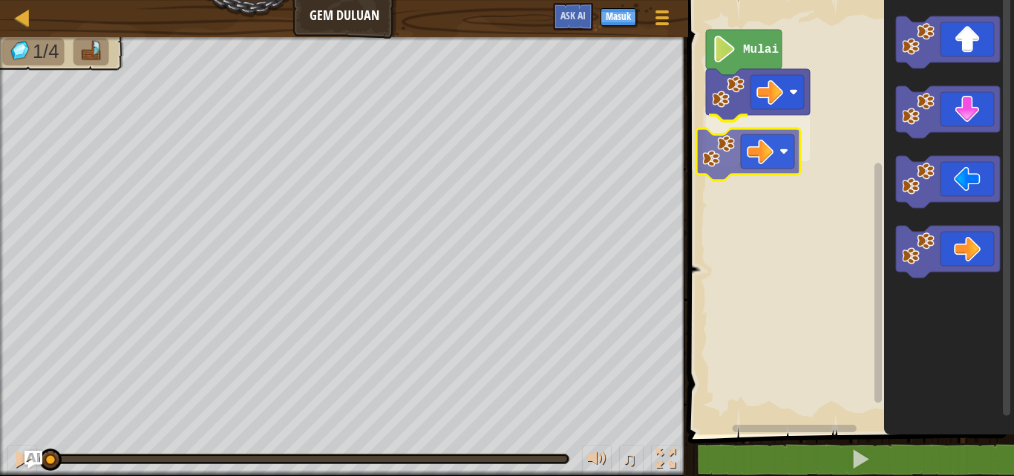
click at [711, 159] on div "Mulai" at bounding box center [849, 214] width 330 height 442
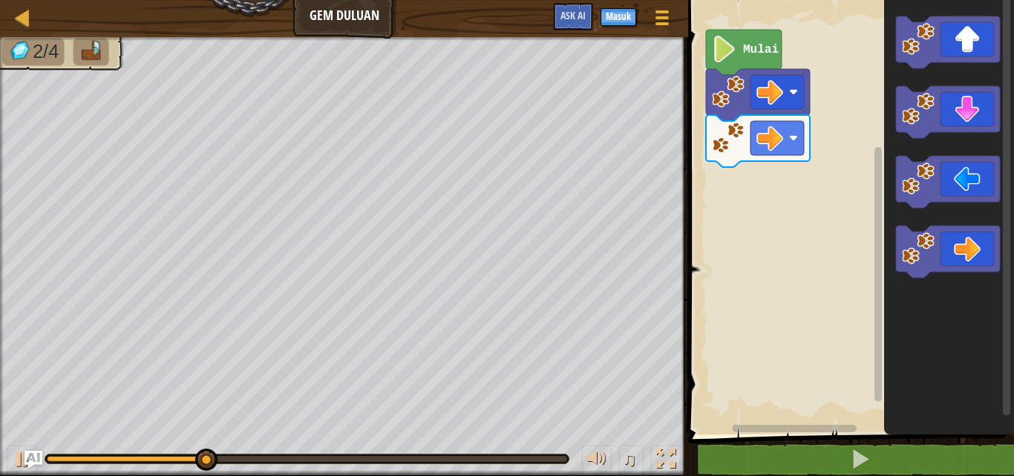
click at [798, 143] on div "Mulai" at bounding box center [849, 214] width 330 height 442
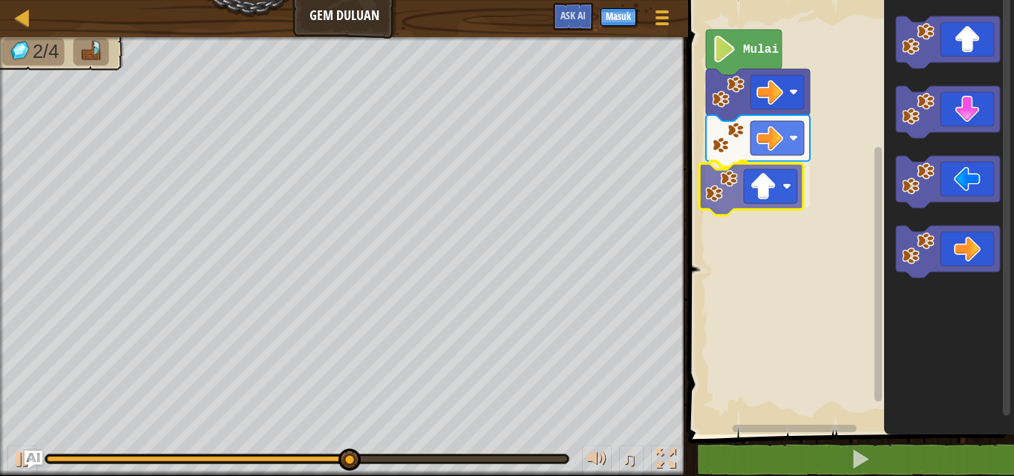
click at [725, 201] on div "Mulai" at bounding box center [849, 214] width 330 height 442
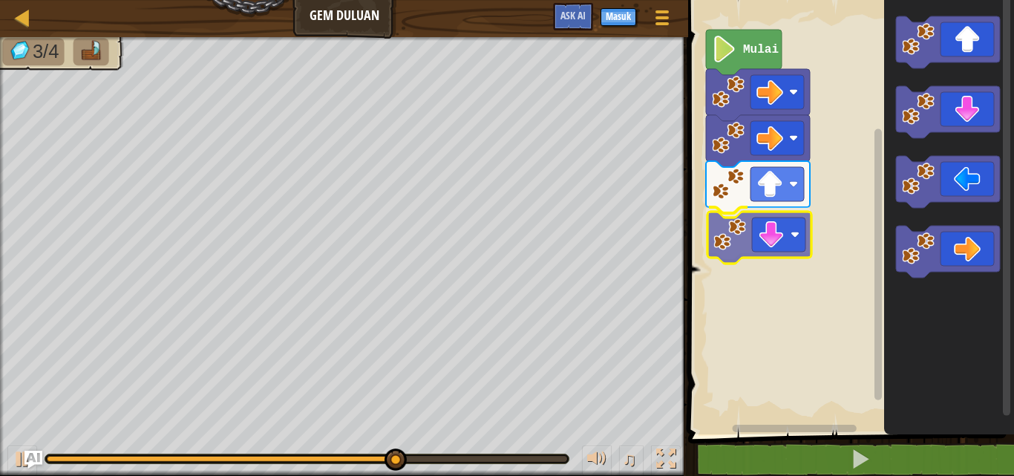
click at [742, 247] on div "Mulai" at bounding box center [849, 214] width 330 height 442
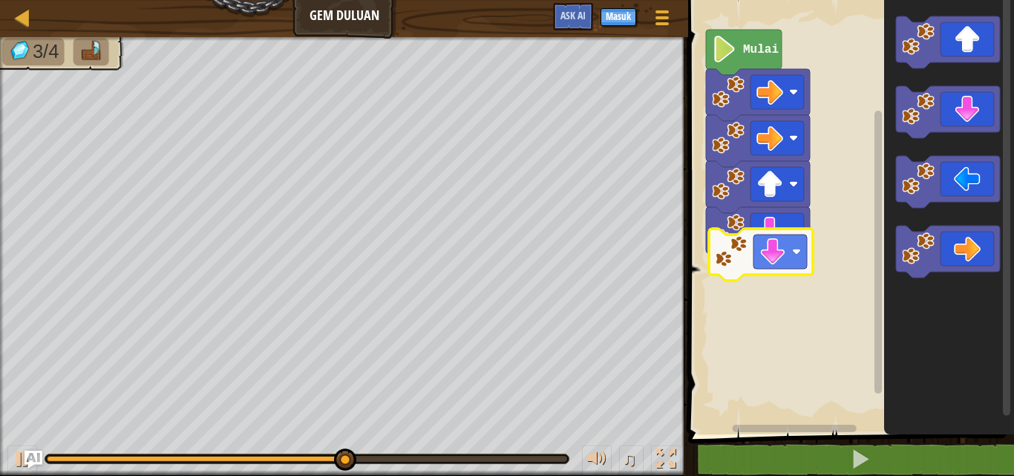
click at [752, 291] on div "Mulai" at bounding box center [849, 214] width 330 height 442
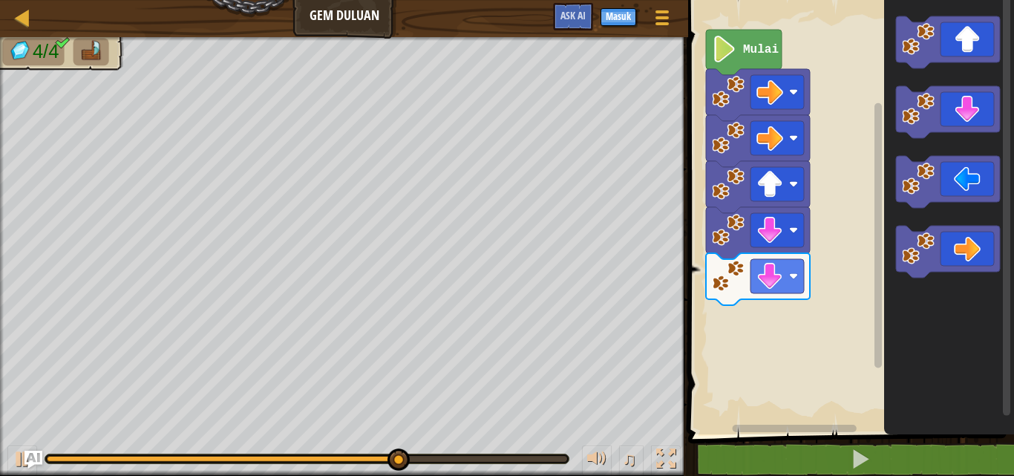
click at [867, 147] on div "Mulai" at bounding box center [849, 214] width 330 height 442
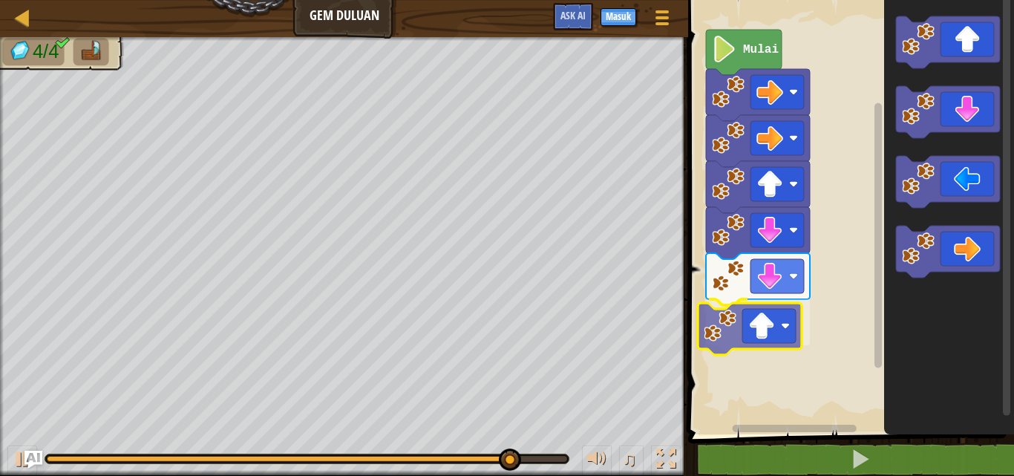
click at [726, 325] on div "Mulai" at bounding box center [849, 214] width 330 height 442
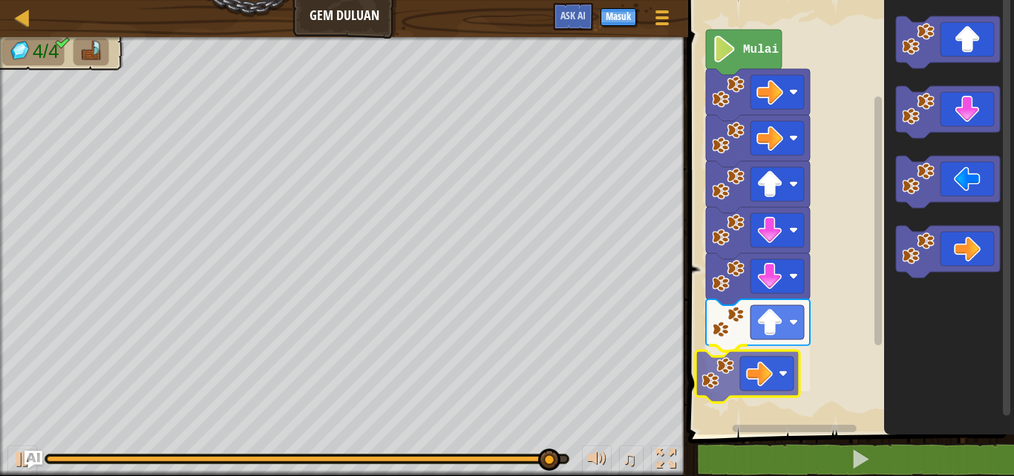
click at [749, 385] on div "Mulai" at bounding box center [849, 214] width 330 height 442
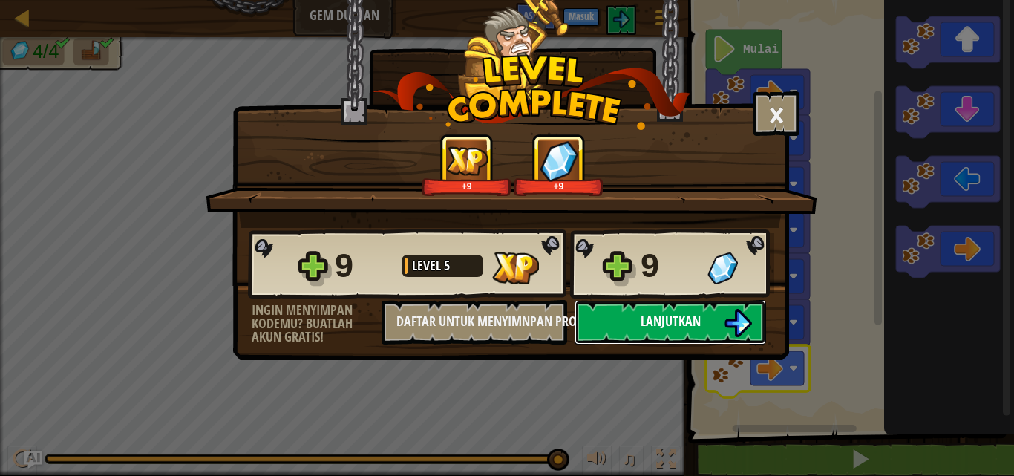
click at [693, 308] on button "Lanjutkan" at bounding box center [671, 322] width 192 height 45
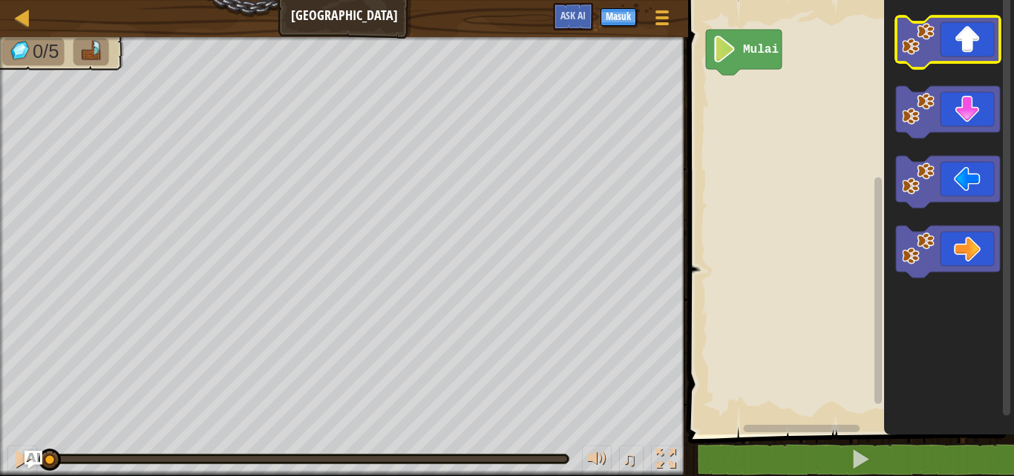
click at [965, 46] on icon "Ruang Kerja Blockly" at bounding box center [948, 42] width 104 height 52
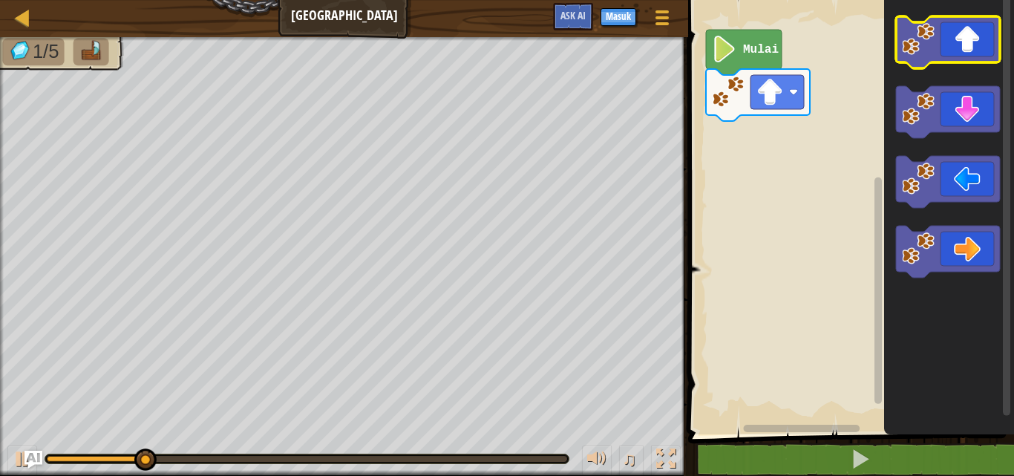
click at [928, 44] on image "Ruang Kerja Blockly" at bounding box center [918, 39] width 33 height 33
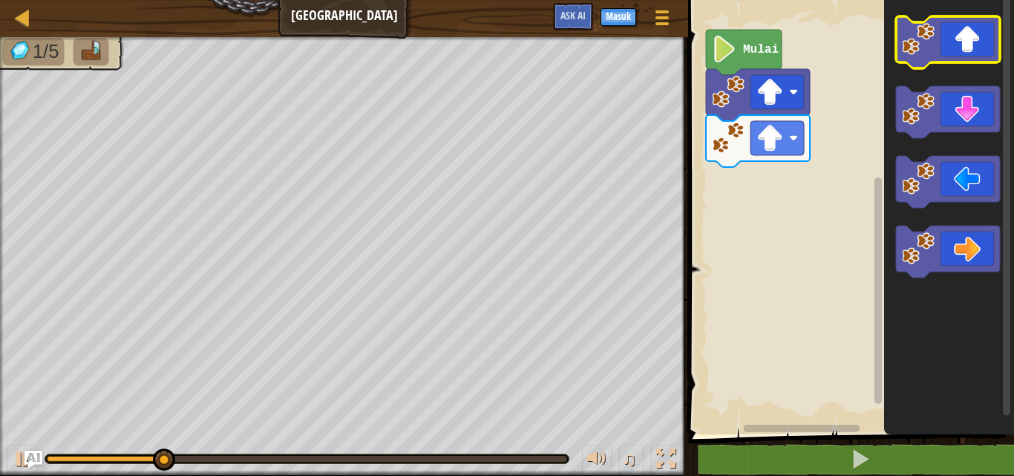
click at [944, 47] on icon "Ruang Kerja Blockly" at bounding box center [948, 42] width 104 height 52
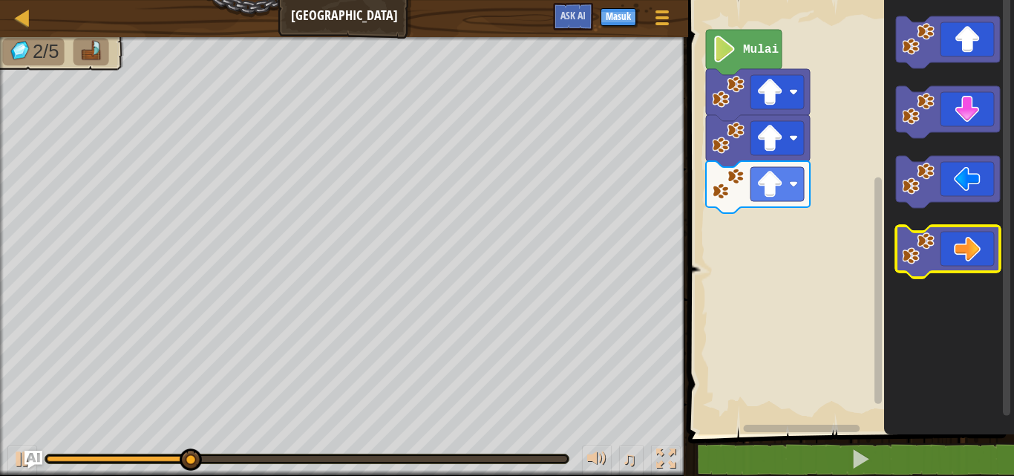
click at [951, 258] on icon "Ruang Kerja Blockly" at bounding box center [948, 252] width 104 height 52
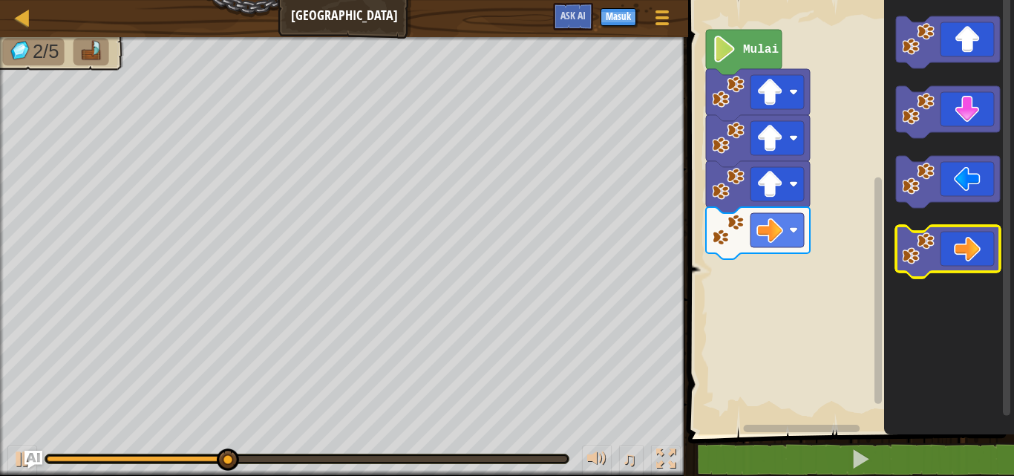
click at [951, 258] on icon "Ruang Kerja Blockly" at bounding box center [948, 252] width 104 height 52
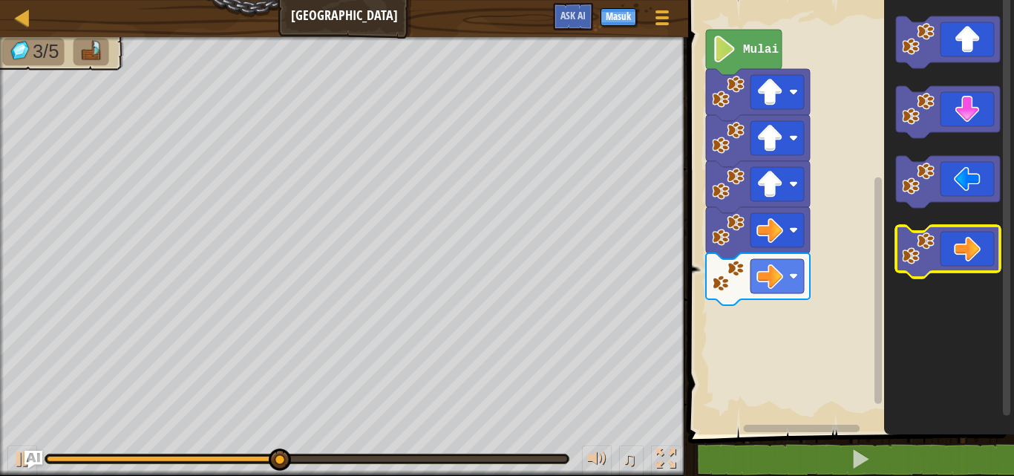
click at [951, 258] on icon "Ruang Kerja Blockly" at bounding box center [948, 252] width 104 height 52
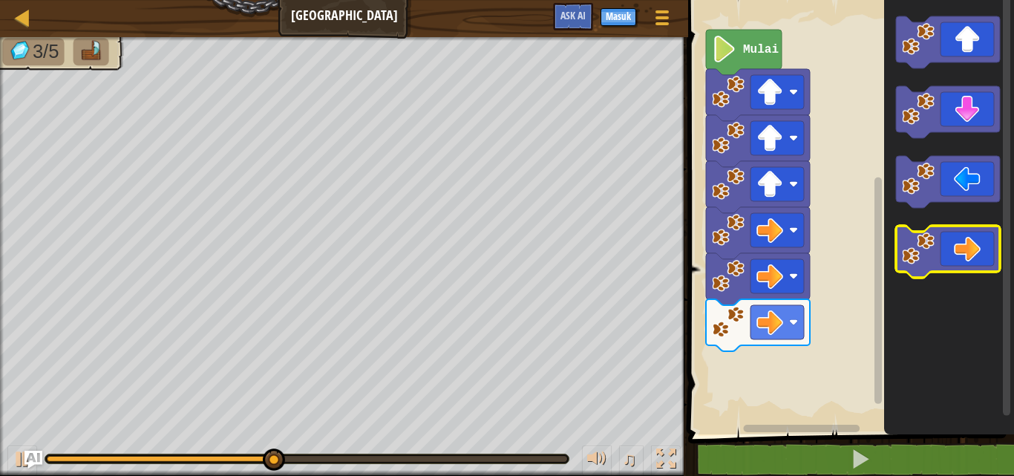
click at [951, 258] on icon "Ruang Kerja Blockly" at bounding box center [948, 252] width 104 height 52
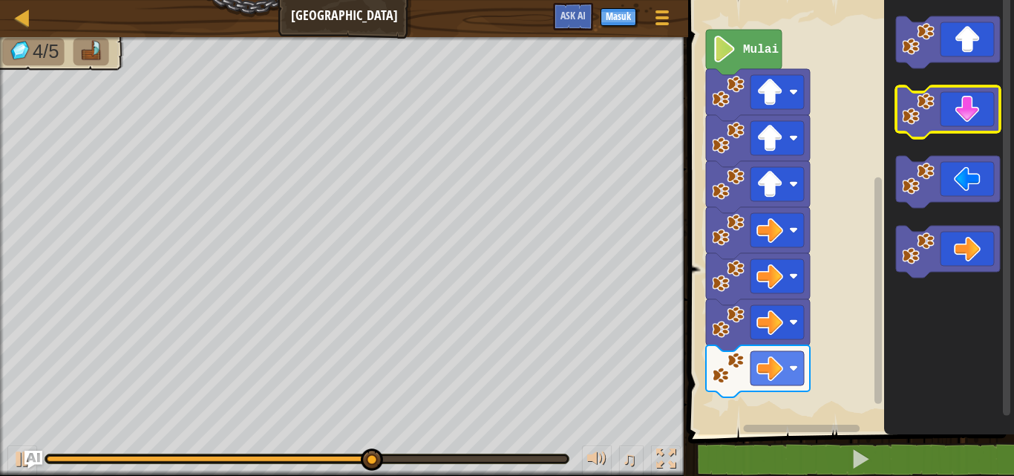
click at [938, 111] on icon "Ruang Kerja Blockly" at bounding box center [948, 112] width 104 height 52
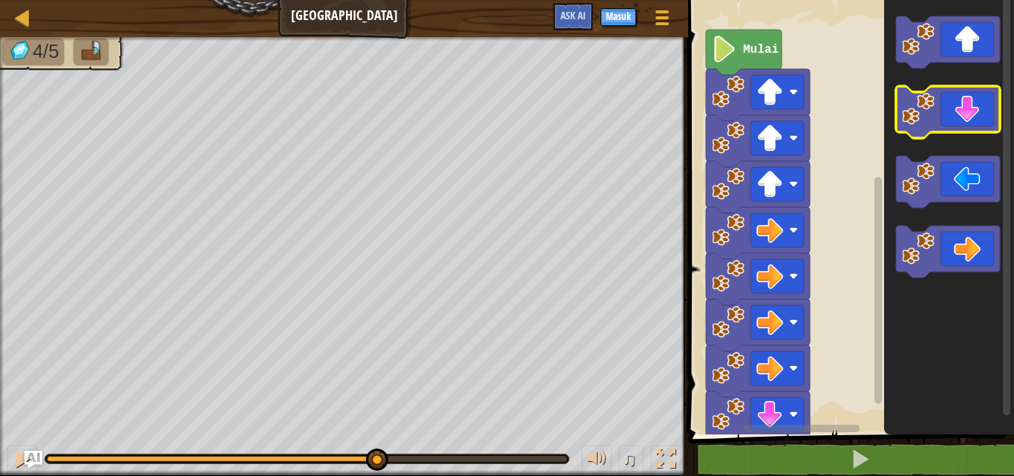
click at [938, 111] on icon "Ruang Kerja Blockly" at bounding box center [948, 112] width 104 height 52
click at [935, 111] on image "Ruang Kerja Blockly" at bounding box center [918, 109] width 33 height 33
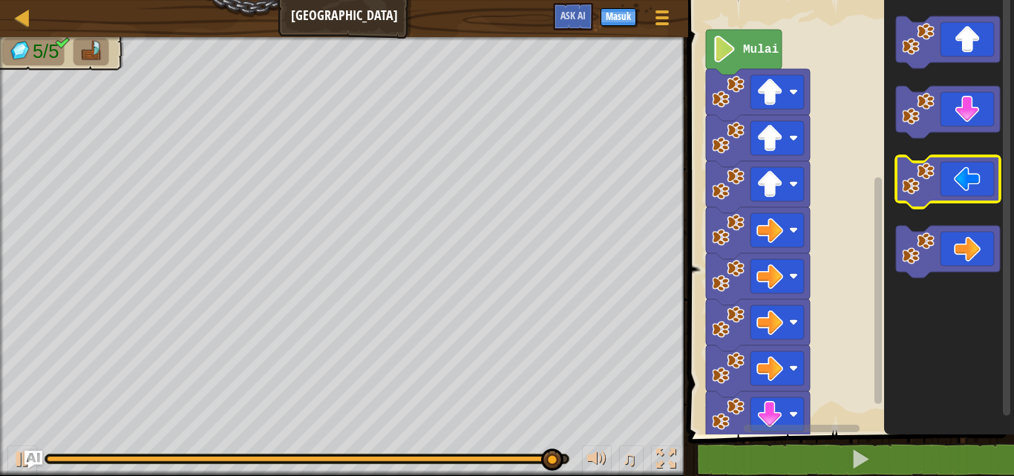
click at [937, 180] on icon "Ruang Kerja Blockly" at bounding box center [948, 182] width 104 height 52
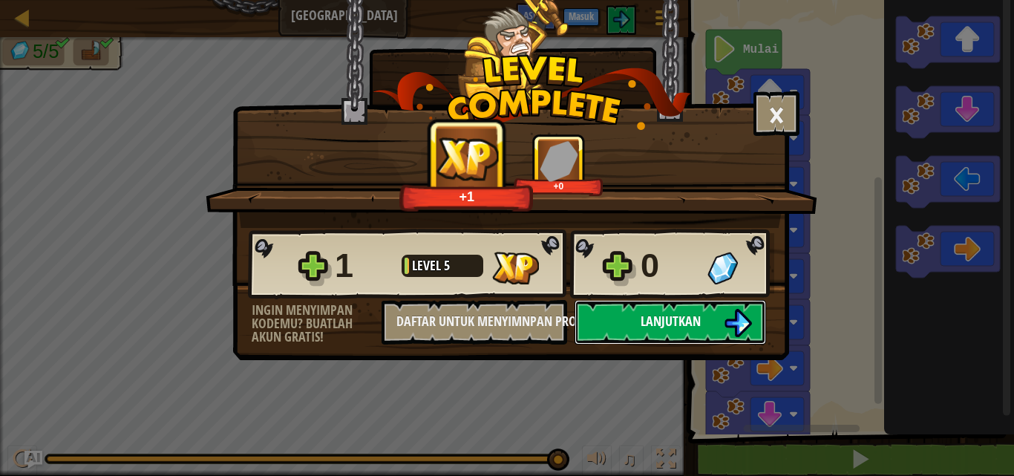
click at [665, 321] on span "Lanjutkan" at bounding box center [671, 321] width 60 height 19
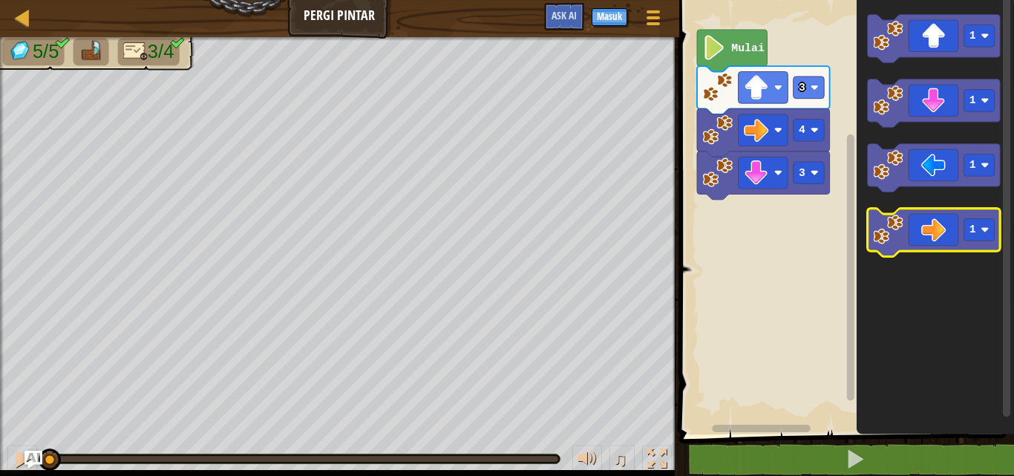
click at [912, 239] on icon "Ruang Kerja Blockly" at bounding box center [933, 233] width 133 height 48
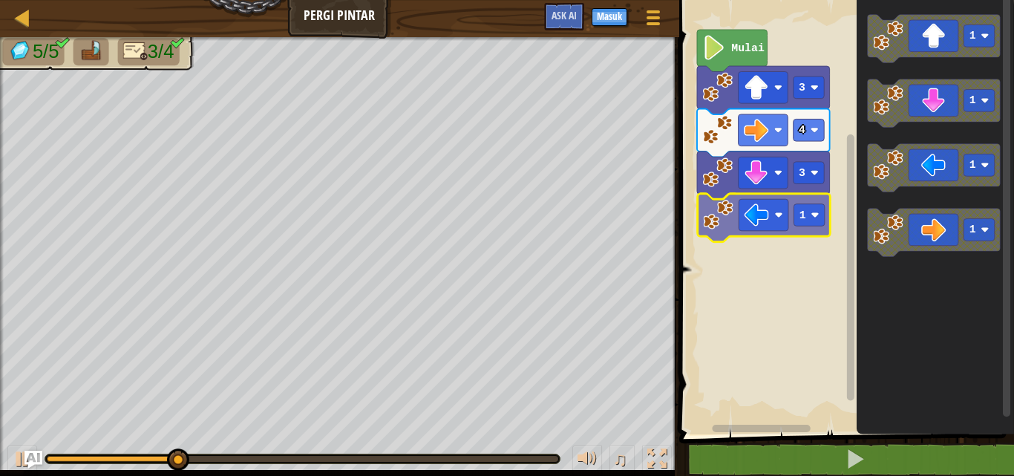
click at [743, 225] on div "3 1 4 3 Mulai 1 1 1 1 1" at bounding box center [844, 214] width 339 height 442
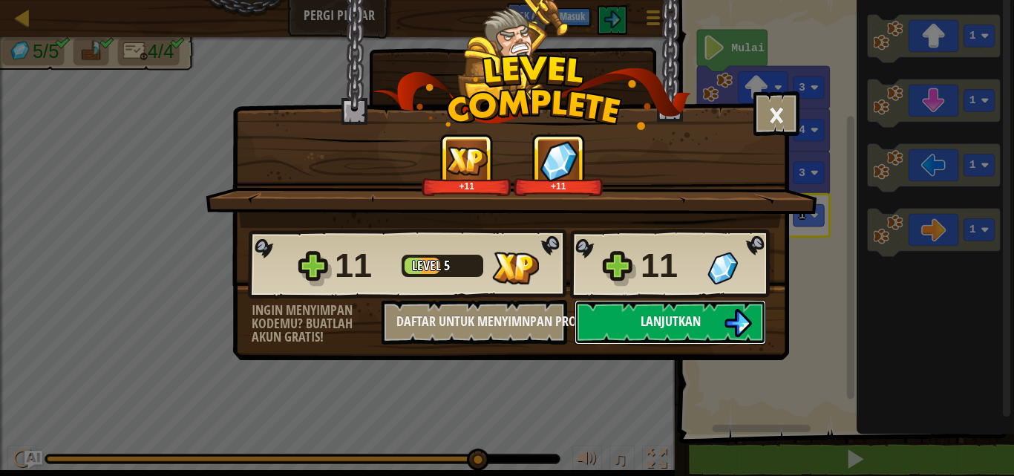
click at [697, 314] on span "Lanjutkan" at bounding box center [671, 321] width 60 height 19
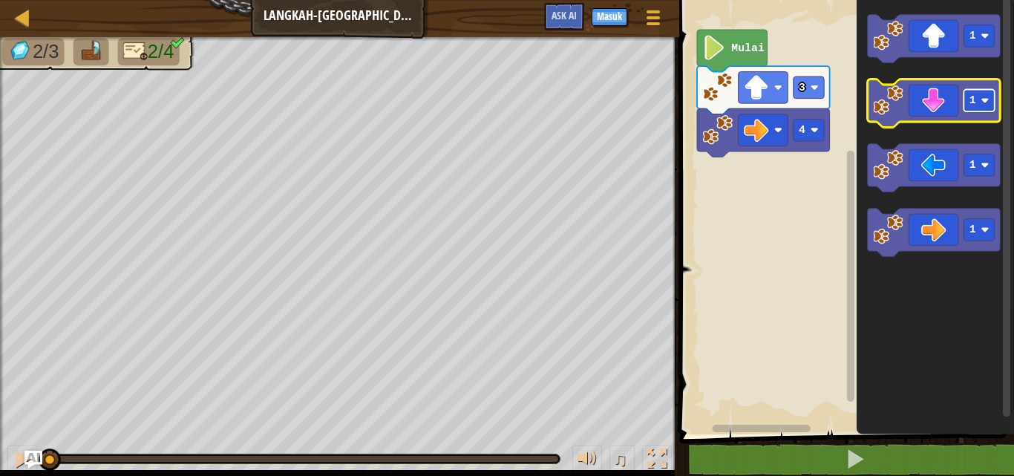
click at [985, 100] on image "Ruang Kerja Blockly" at bounding box center [985, 101] width 8 height 8
click at [984, 102] on image "Ruang Kerja Blockly" at bounding box center [985, 101] width 8 height 8
click at [941, 114] on icon "Ruang Kerja Blockly" at bounding box center [933, 103] width 133 height 48
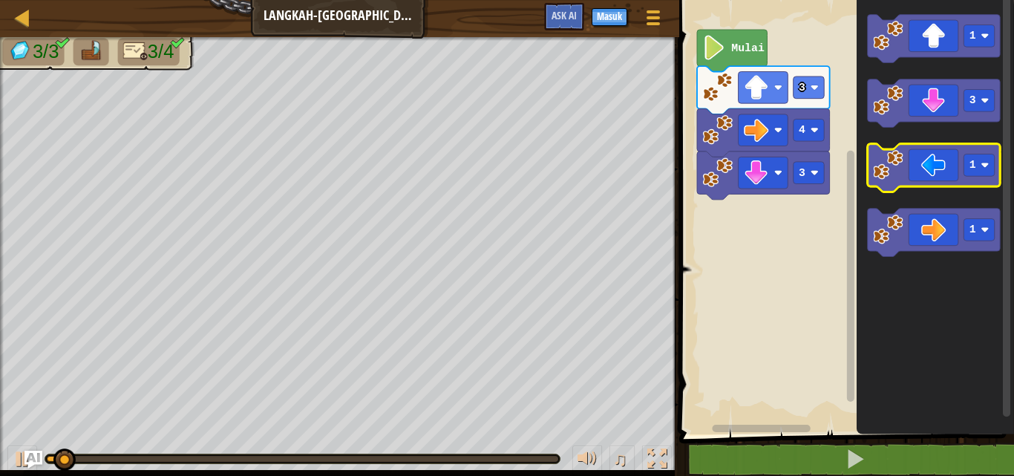
click at [931, 172] on icon "Ruang Kerja Blockly" at bounding box center [933, 168] width 133 height 48
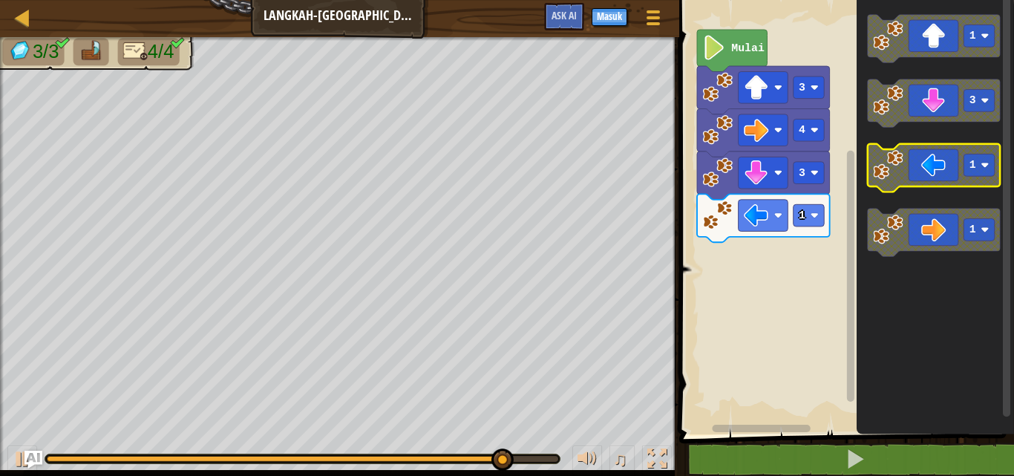
click at [913, 156] on icon "Ruang Kerja Blockly" at bounding box center [933, 168] width 133 height 48
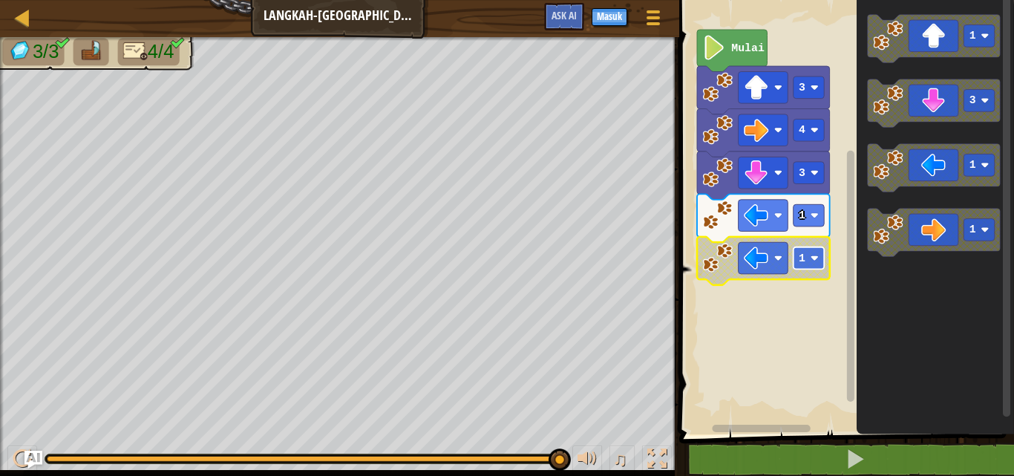
click at [809, 255] on rect "Ruang Kerja Blockly" at bounding box center [808, 258] width 31 height 22
click at [820, 262] on rect "Ruang Kerja Blockly" at bounding box center [808, 258] width 31 height 22
click at [737, 54] on text "Mulai" at bounding box center [748, 48] width 33 height 12
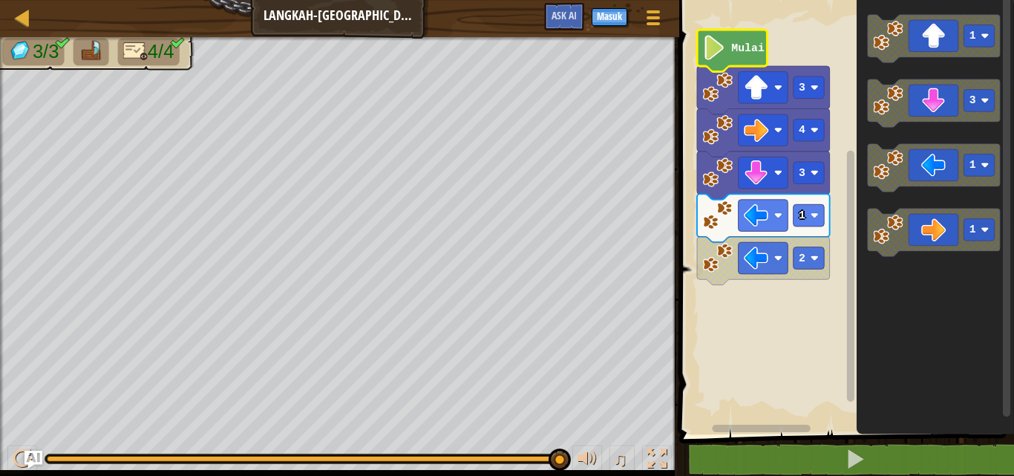
click at [733, 53] on text "Mulai" at bounding box center [748, 48] width 33 height 12
click at [724, 53] on image "Ruang Kerja Blockly" at bounding box center [714, 47] width 23 height 25
click at [723, 53] on image "Ruang Kerja Blockly" at bounding box center [714, 47] width 23 height 25
click at [721, 53] on image "Ruang Kerja Blockly" at bounding box center [714, 47] width 23 height 25
click at [716, 53] on image "Ruang Kerja Blockly" at bounding box center [714, 47] width 23 height 25
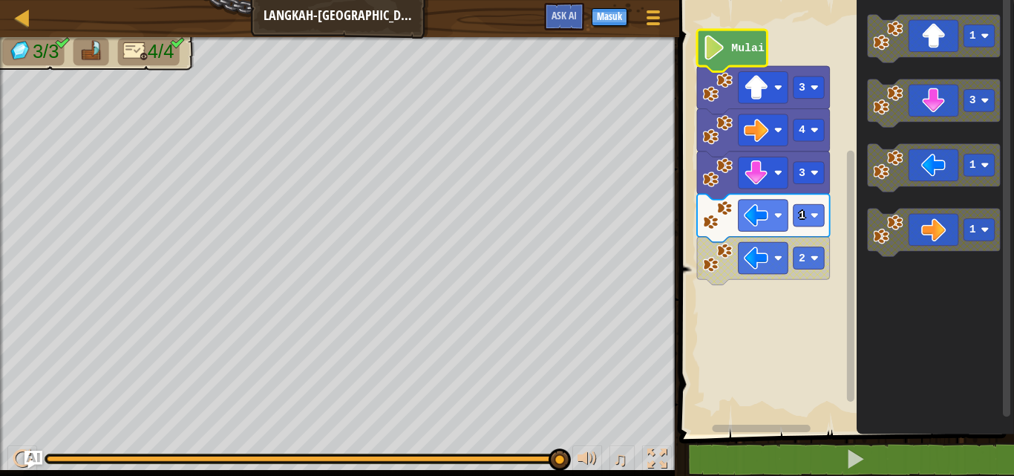
click at [714, 54] on image "Ruang Kerja Blockly" at bounding box center [714, 47] width 23 height 25
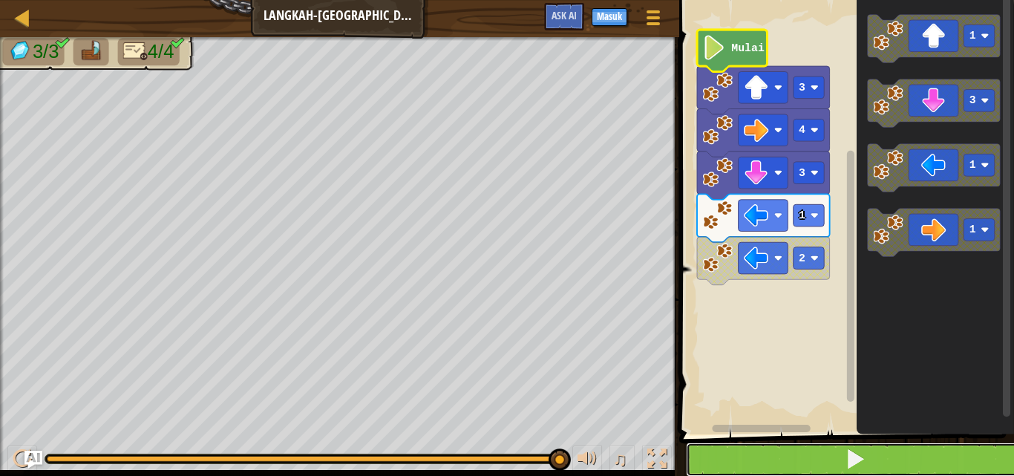
click at [845, 457] on button at bounding box center [855, 460] width 339 height 34
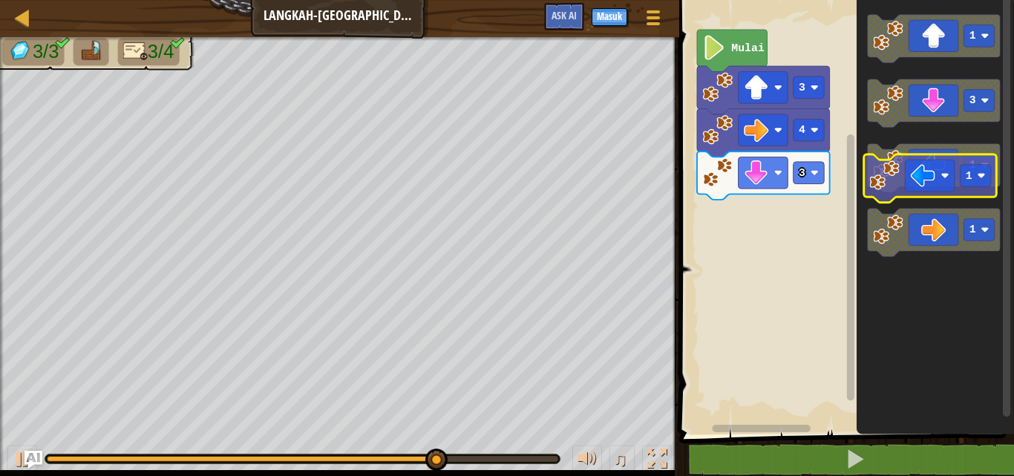
click at [937, 177] on icon "Ruang Kerja Blockly" at bounding box center [933, 168] width 133 height 48
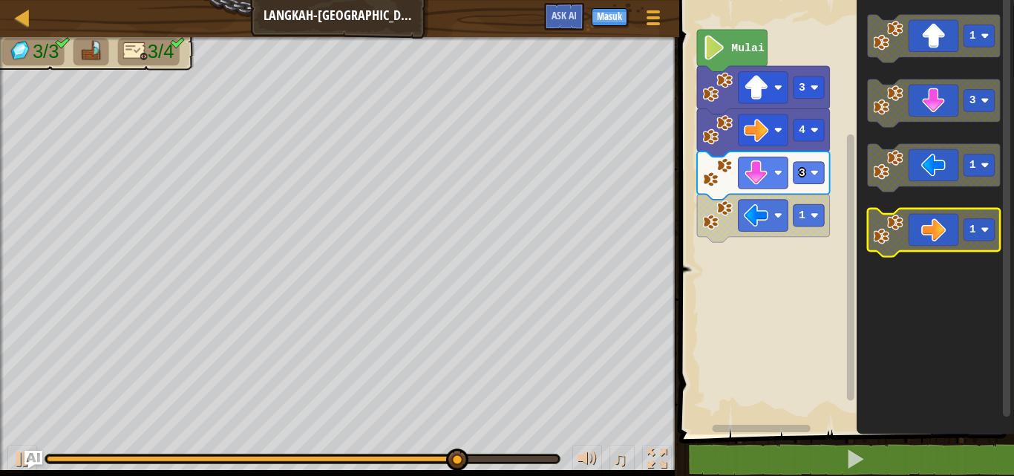
click at [899, 216] on g "1 3 1 1" at bounding box center [933, 136] width 133 height 242
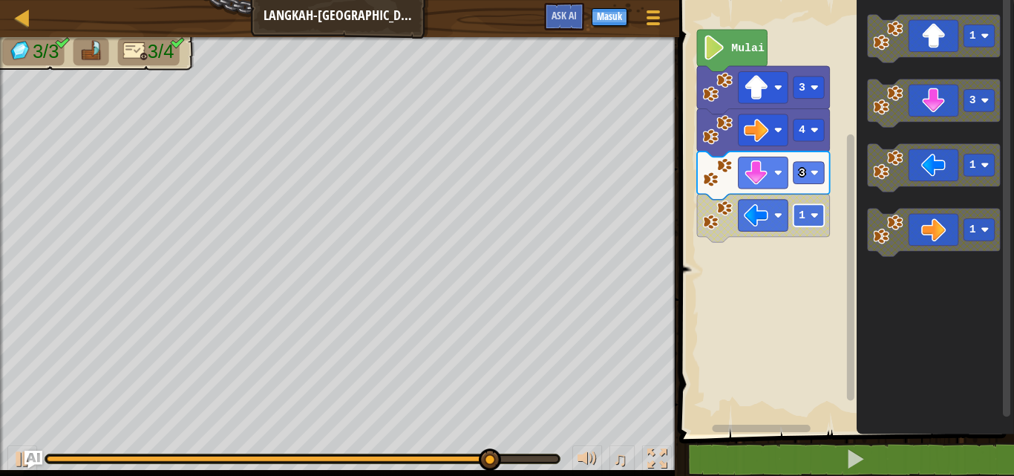
click at [807, 212] on rect "Ruang Kerja Blockly" at bounding box center [808, 215] width 31 height 22
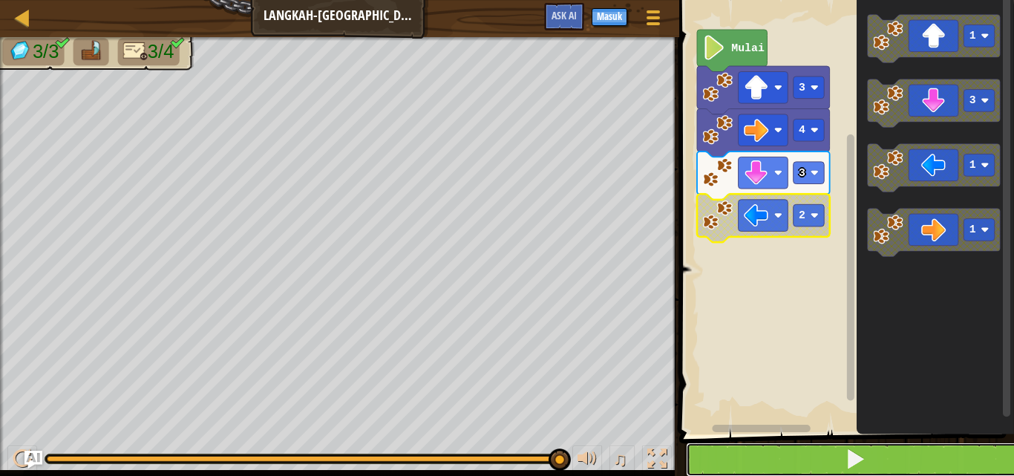
drag, startPoint x: 831, startPoint y: 462, endPoint x: 843, endPoint y: 462, distance: 11.9
click at [843, 462] on button at bounding box center [855, 460] width 339 height 34
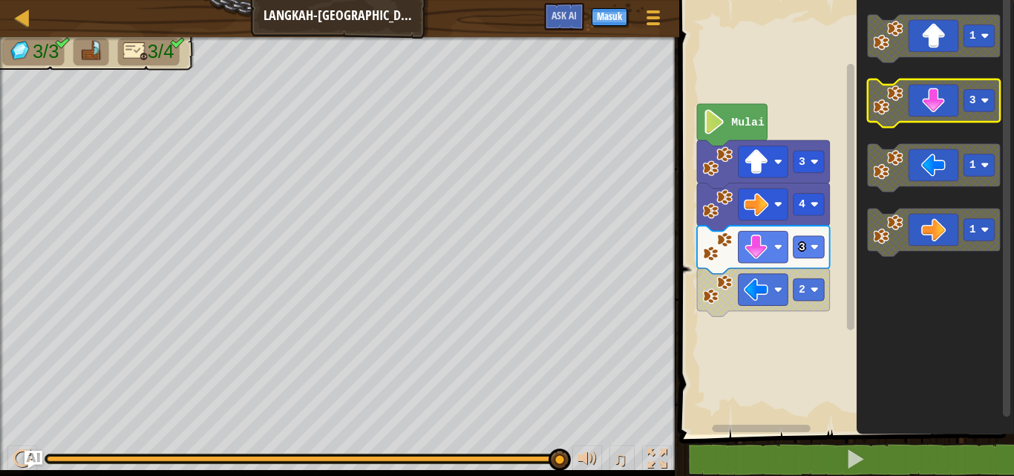
click at [911, 62] on g "1 3 1 1" at bounding box center [933, 136] width 133 height 242
click at [908, 63] on icon "1 3 1 1" at bounding box center [935, 214] width 157 height 442
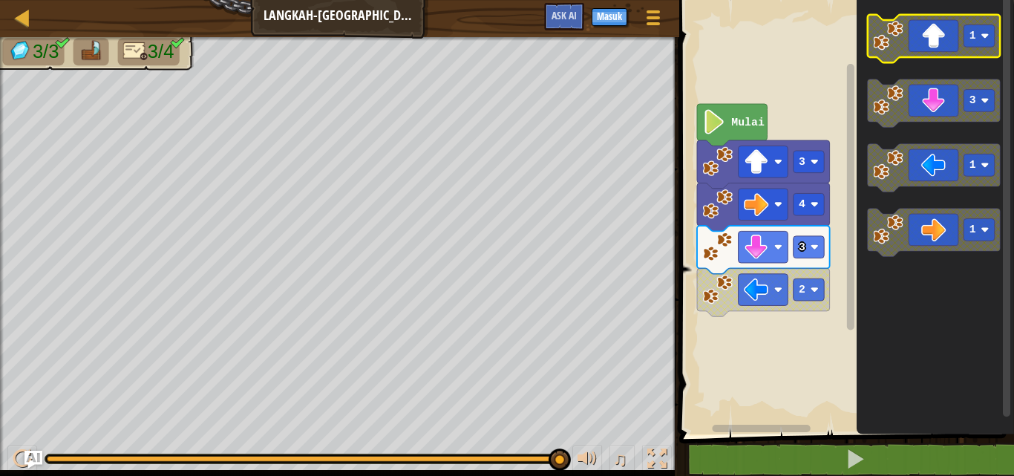
click at [908, 45] on icon "Ruang Kerja Blockly" at bounding box center [933, 39] width 133 height 48
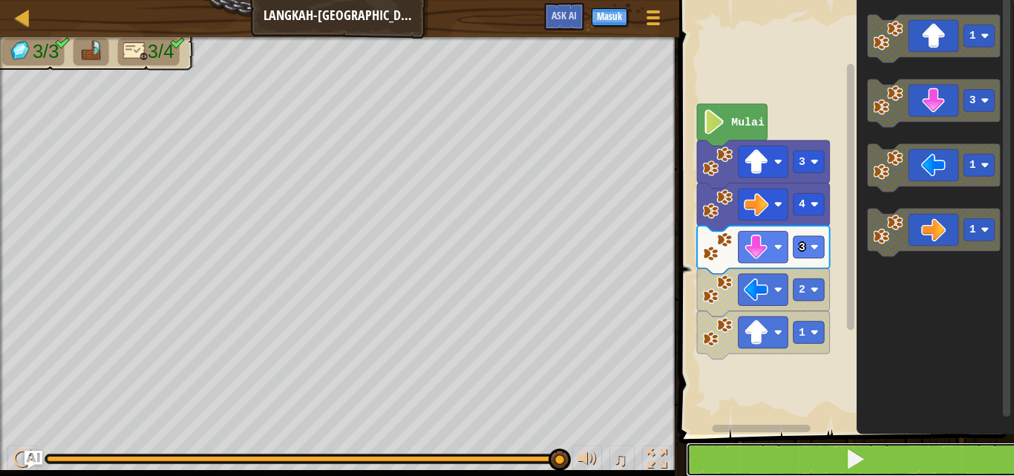
click at [730, 464] on button at bounding box center [855, 460] width 339 height 34
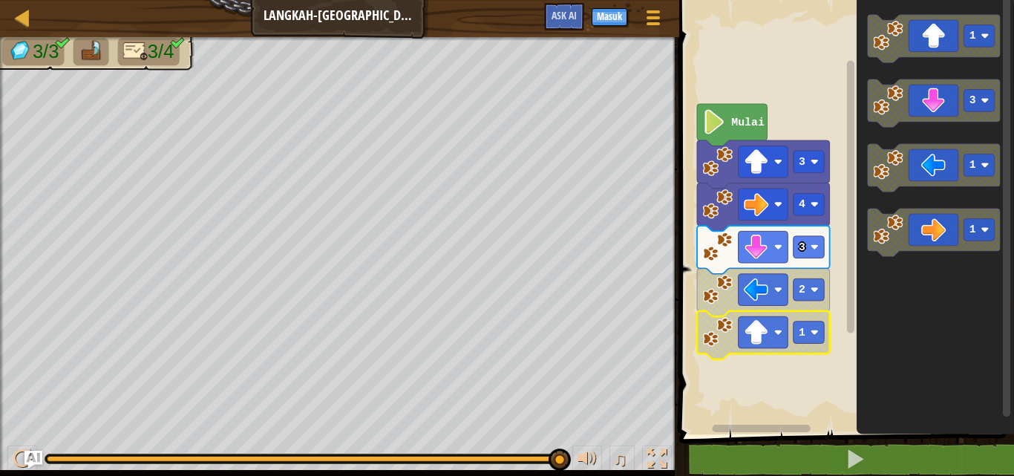
click at [833, 237] on rect "Ruang Kerja Blockly" at bounding box center [844, 214] width 339 height 442
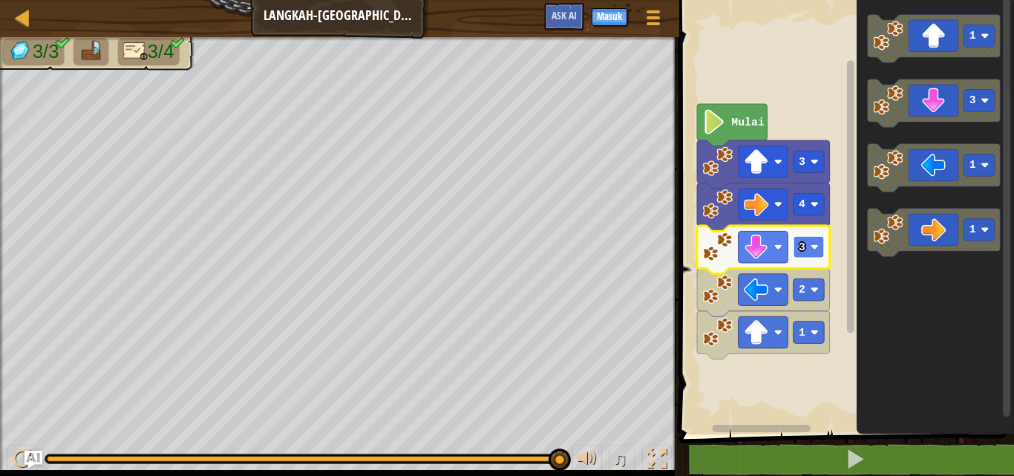
click at [816, 249] on image "Ruang Kerja Blockly" at bounding box center [814, 247] width 8 height 8
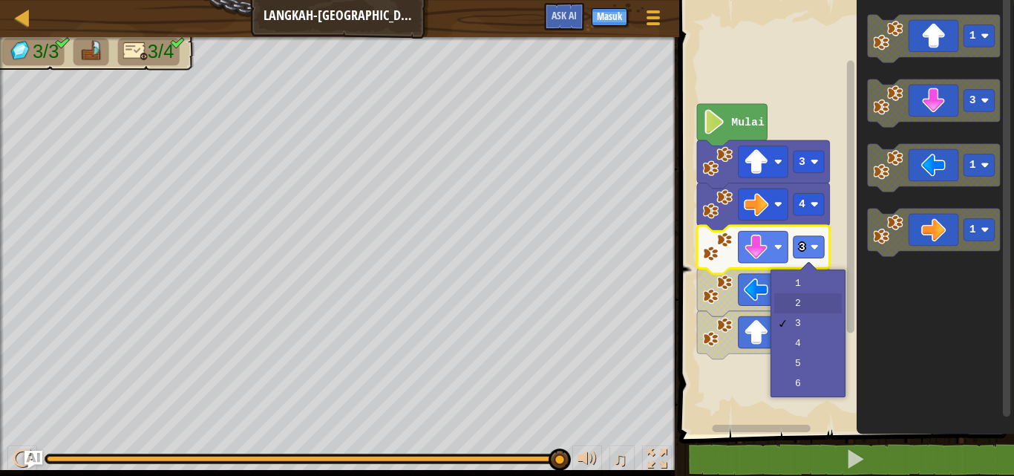
drag, startPoint x: 818, startPoint y: 302, endPoint x: 828, endPoint y: 301, distance: 9.7
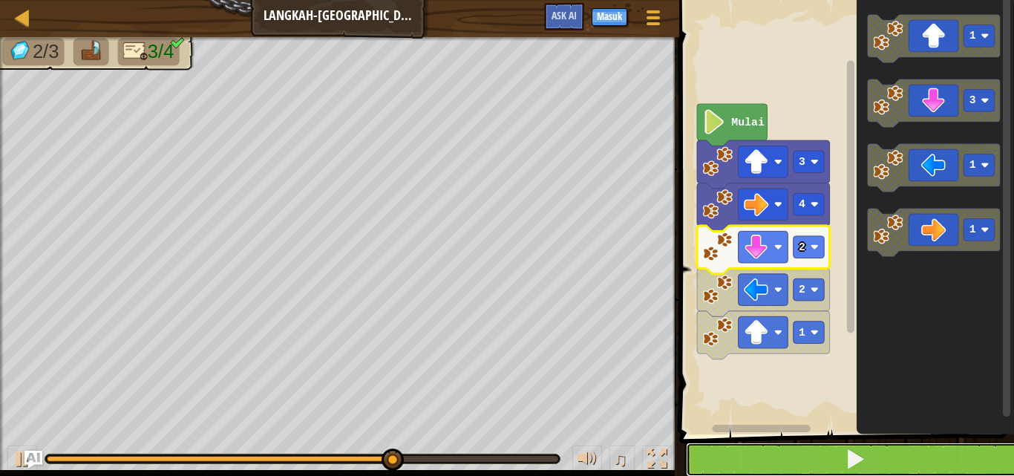
click at [879, 453] on button at bounding box center [855, 460] width 339 height 34
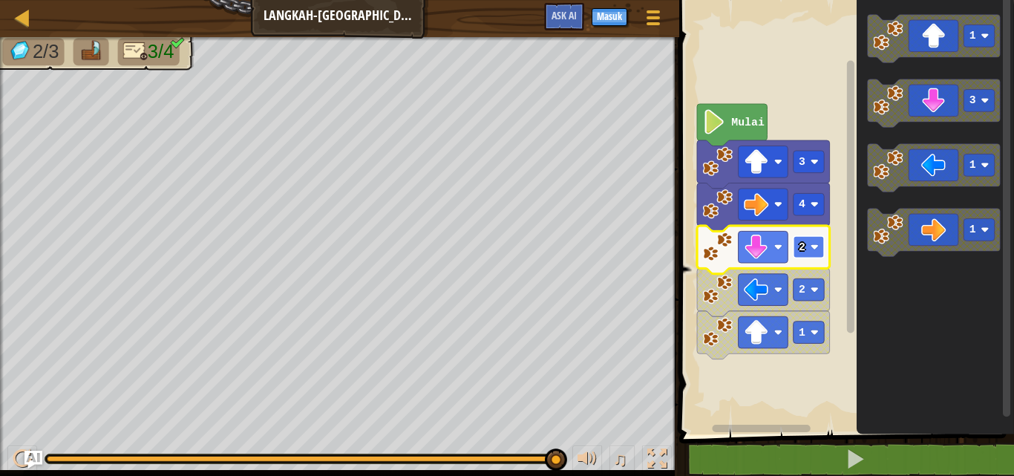
click at [814, 246] on image "Ruang Kerja Blockly" at bounding box center [814, 247] width 8 height 8
click at [816, 289] on image "Ruang Kerja Blockly" at bounding box center [814, 290] width 8 height 8
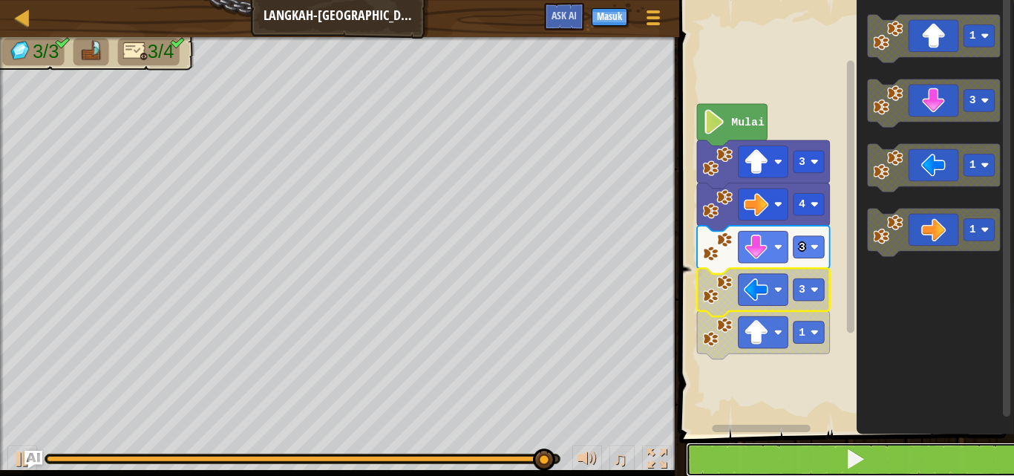
click at [838, 452] on button at bounding box center [855, 460] width 339 height 34
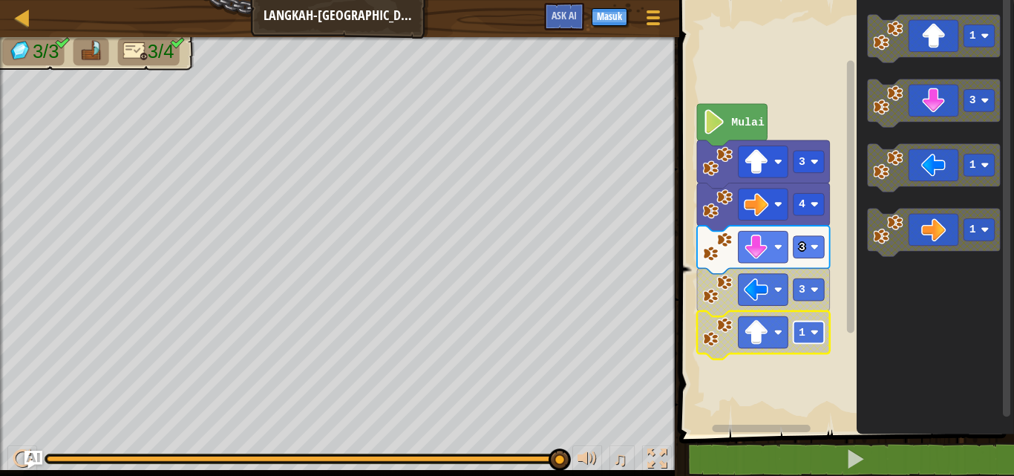
click at [815, 337] on rect "Ruang Kerja Blockly" at bounding box center [808, 333] width 31 height 22
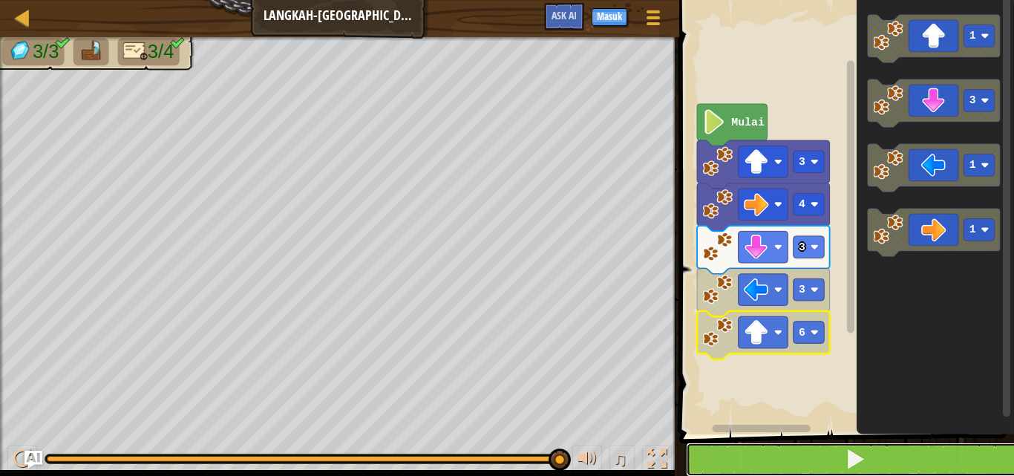
click at [821, 465] on button at bounding box center [855, 460] width 339 height 34
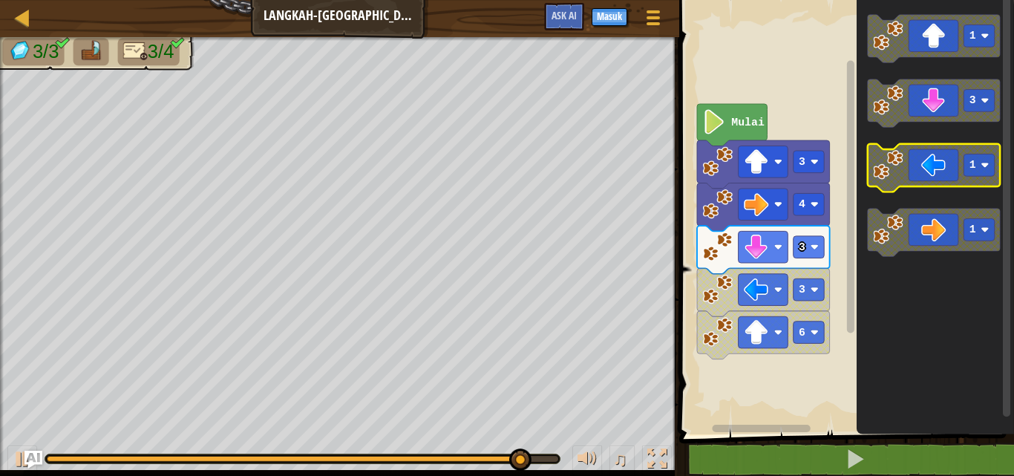
click at [902, 177] on image "Ruang Kerja Blockly" at bounding box center [888, 165] width 30 height 30
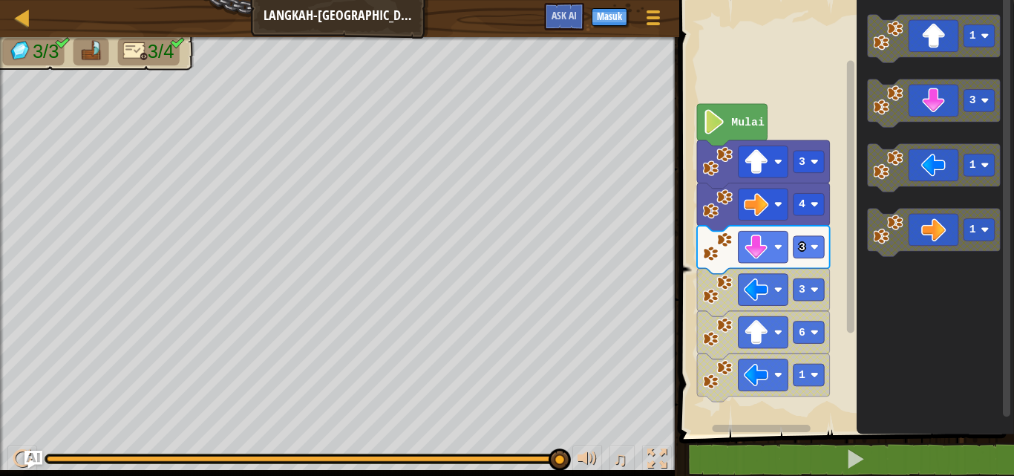
drag, startPoint x: 992, startPoint y: 445, endPoint x: 949, endPoint y: 394, distance: 66.9
click at [990, 440] on span at bounding box center [848, 196] width 347 height 495
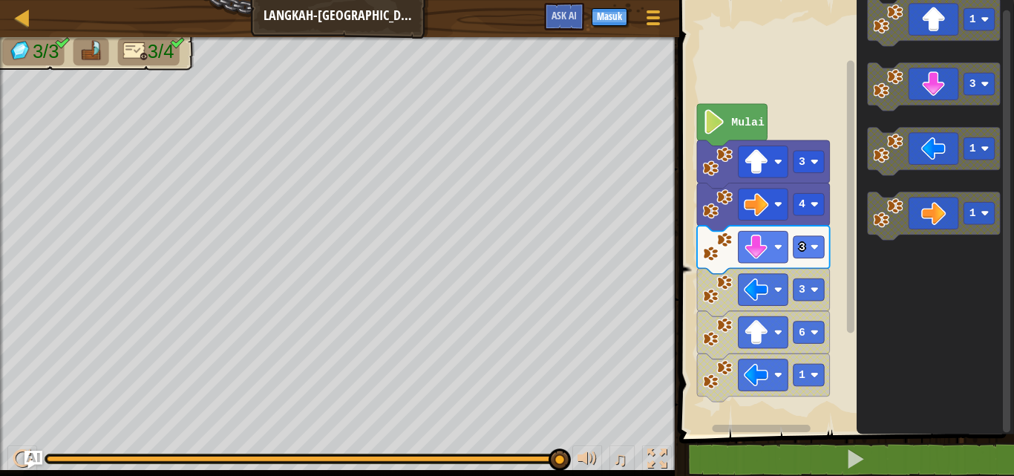
click at [735, 320] on div "Mulai 3 4 3 3 6 1 1 3 1 1" at bounding box center [844, 214] width 339 height 442
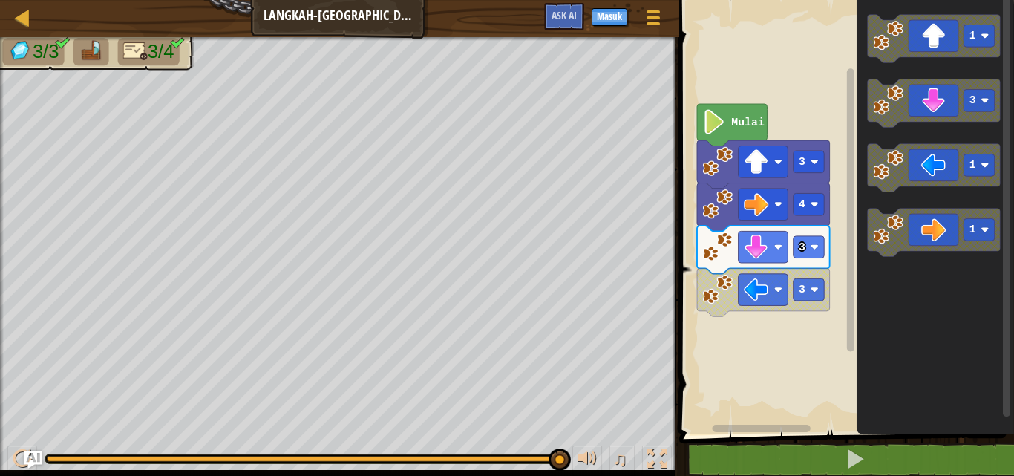
click at [807, 315] on div "Mulai 3 4 3 3 1 3 1 1" at bounding box center [844, 214] width 339 height 442
click at [892, 226] on g "1 3 1 1" at bounding box center [933, 136] width 133 height 242
click at [921, 164] on g "1 3 1 1" at bounding box center [933, 136] width 133 height 242
click at [884, 215] on g "1 3 1 1" at bounding box center [933, 136] width 133 height 242
click at [853, 209] on div "Mulai 3 4 3 3 1 3 1 1" at bounding box center [844, 214] width 339 height 442
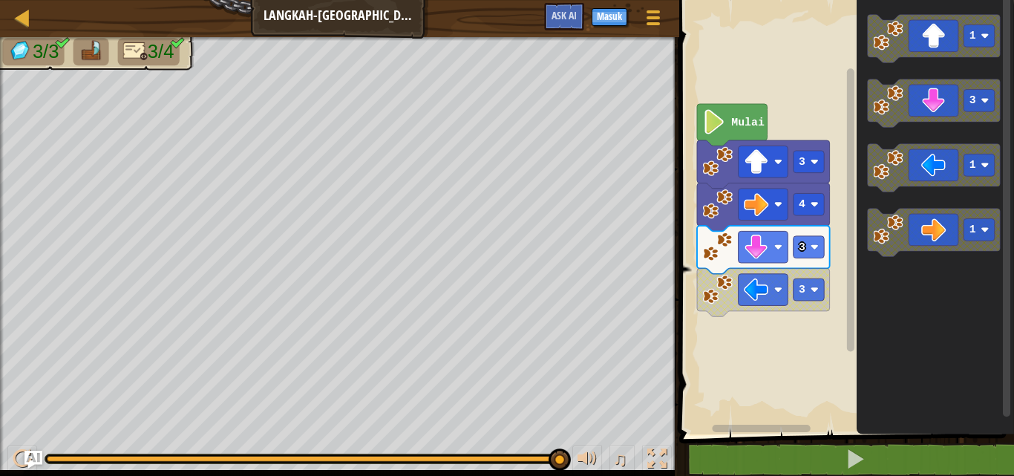
click at [880, 180] on g "1" at bounding box center [933, 168] width 133 height 48
click at [808, 279] on div "Mulai 3 4 3 3 1 3 1 1" at bounding box center [844, 214] width 339 height 442
click at [865, 186] on icon "1 3 1 1" at bounding box center [935, 214] width 157 height 442
click at [872, 179] on icon "Ruang Kerja Blockly" at bounding box center [933, 168] width 133 height 48
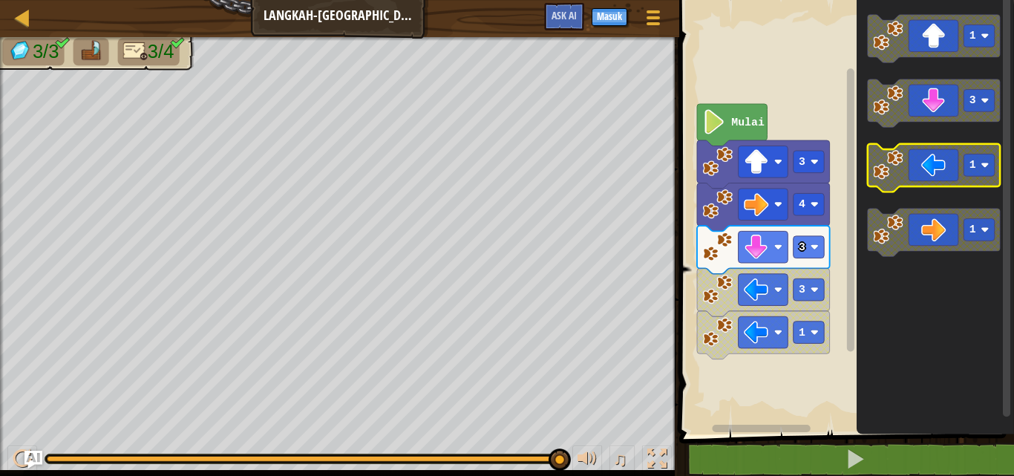
click at [873, 179] on icon "Ruang Kerja Blockly" at bounding box center [933, 168] width 133 height 48
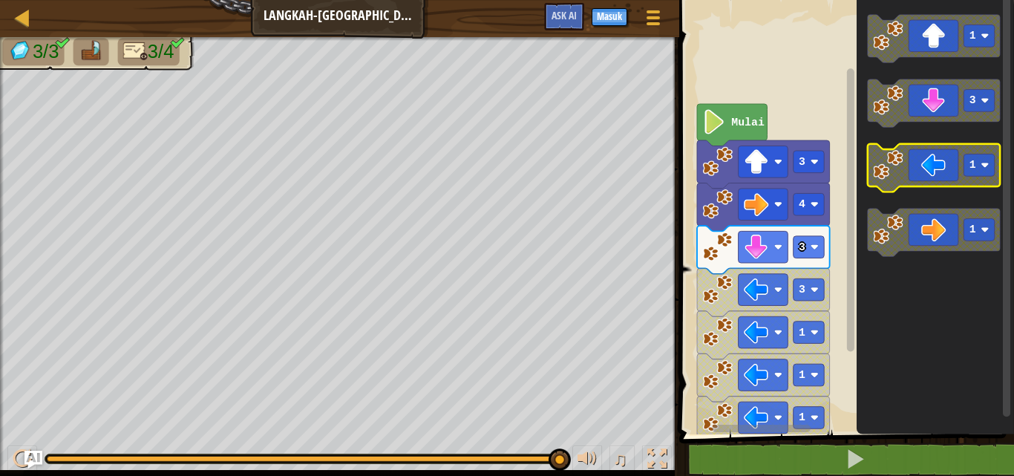
click at [873, 178] on icon "Ruang Kerja Blockly" at bounding box center [933, 168] width 133 height 48
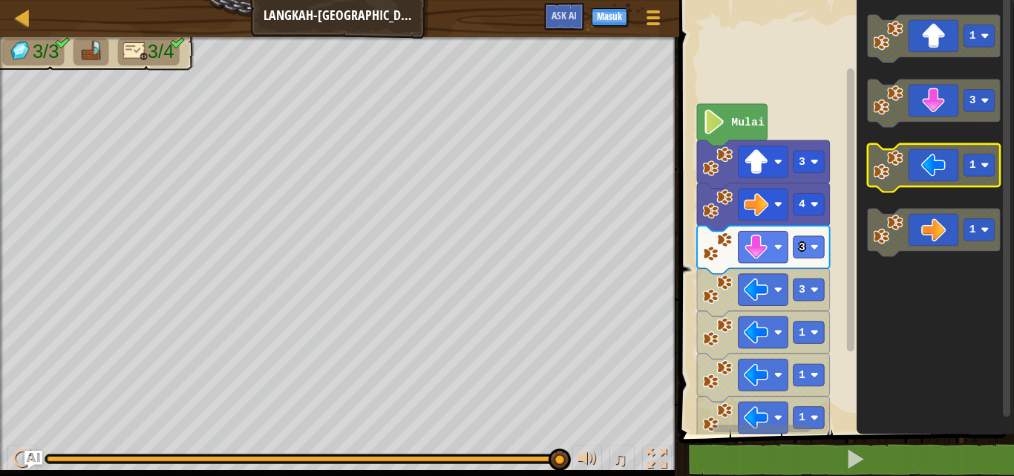
click at [873, 178] on icon "Ruang Kerja Blockly" at bounding box center [933, 168] width 133 height 48
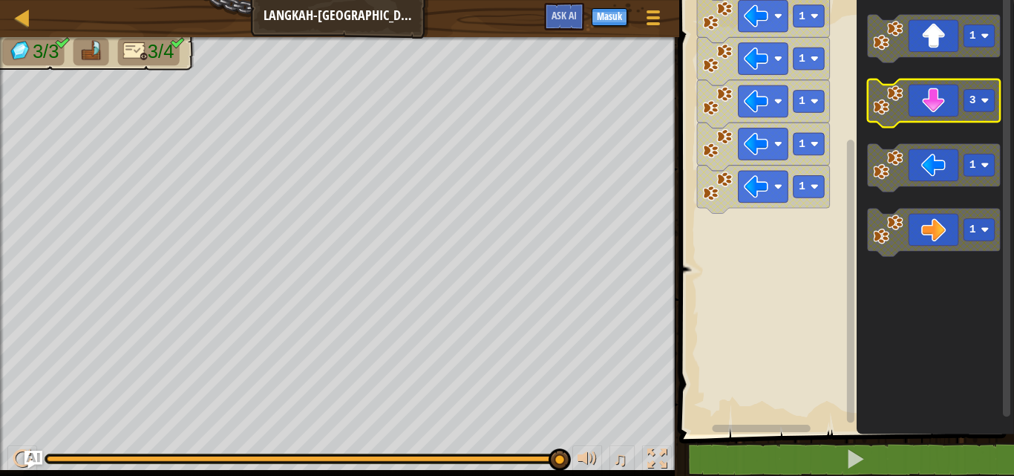
click at [939, 105] on icon "Ruang Kerja Blockly" at bounding box center [933, 103] width 133 height 48
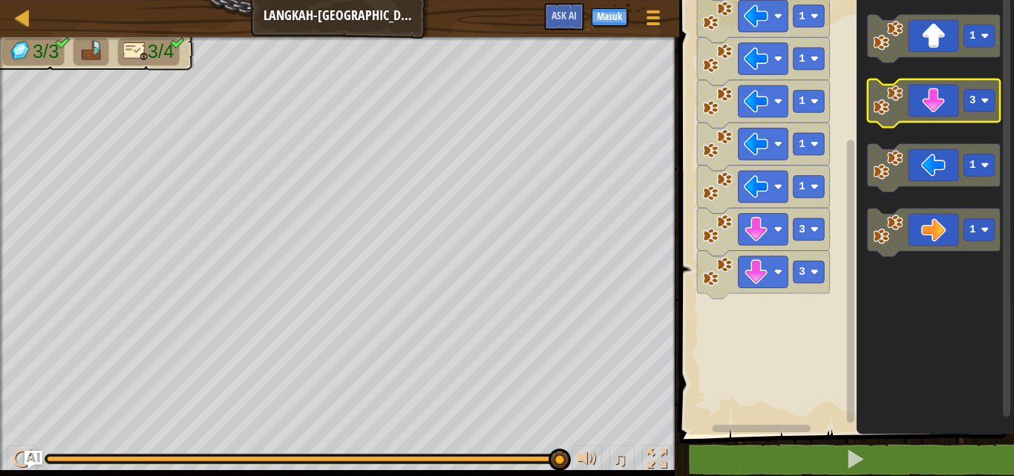
click at [939, 105] on icon "Ruang Kerja Blockly" at bounding box center [933, 103] width 133 height 48
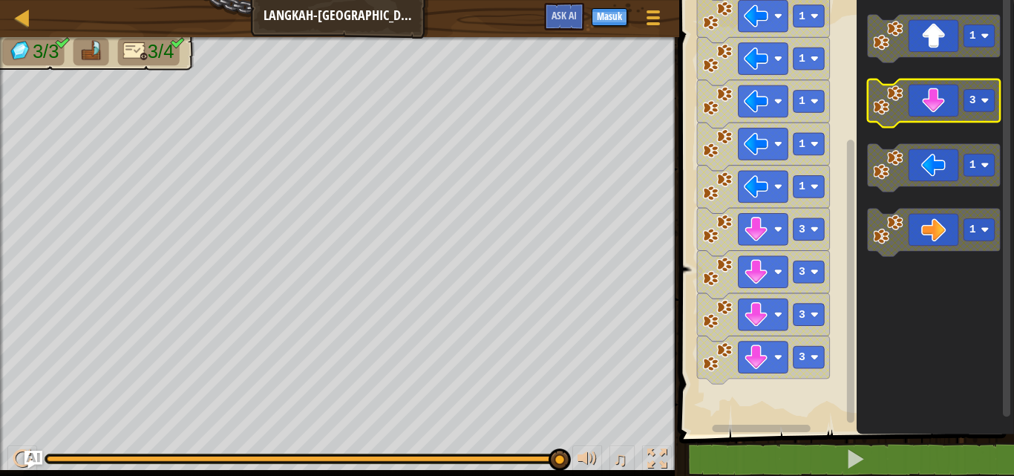
click at [936, 105] on icon "Ruang Kerja Blockly" at bounding box center [933, 103] width 133 height 48
click at [934, 107] on icon "Ruang Kerja Blockly" at bounding box center [933, 103] width 133 height 48
click at [933, 113] on icon "Ruang Kerja Blockly" at bounding box center [933, 103] width 133 height 48
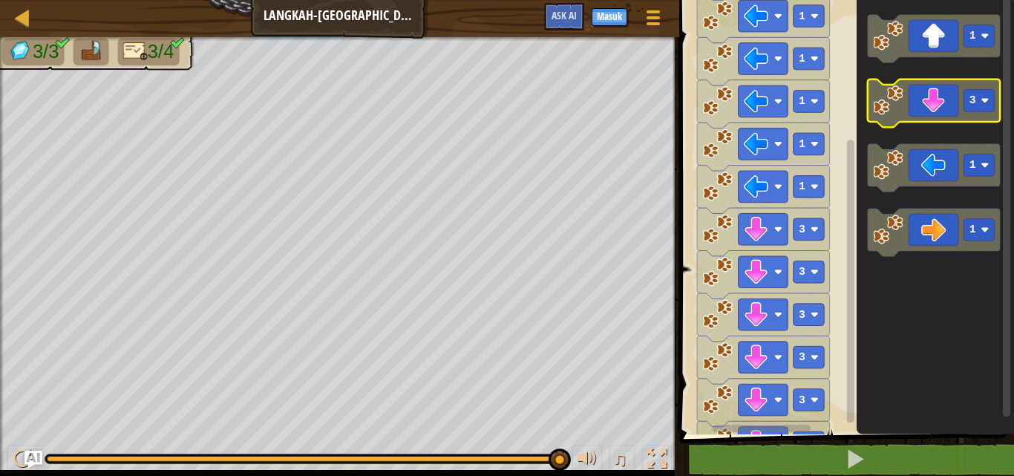
click at [934, 111] on icon "Ruang Kerja Blockly" at bounding box center [933, 103] width 133 height 48
click at [958, 97] on icon "Ruang Kerja Blockly" at bounding box center [933, 103] width 133 height 48
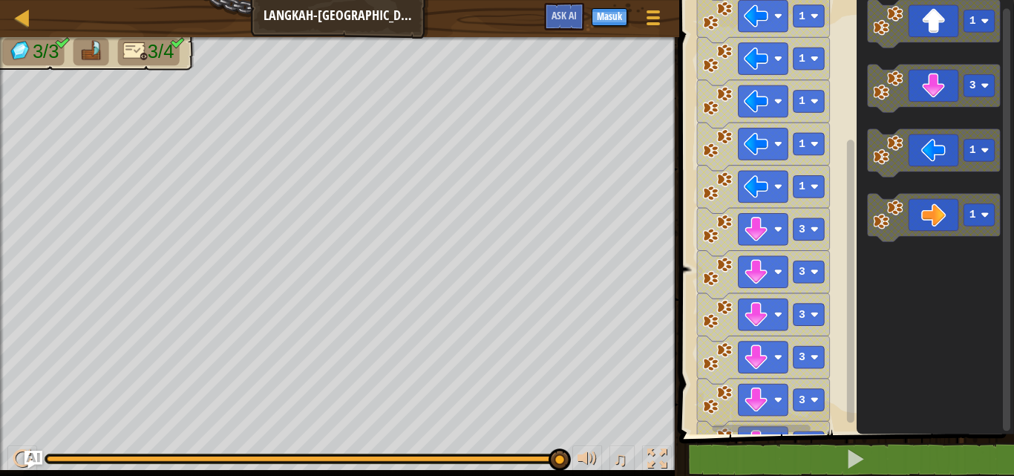
click at [1004, 70] on div "Mulai 3 4 3 3 1 1 1 1 1 1 1 1 1 1 1 3 3 3 3 3 3 3 3 3 3 1 3 1 1" at bounding box center [844, 214] width 339 height 442
click at [1014, 9] on div "Mulai 3 4 3 3 1 1 1 1 1 1 1 1 1 1 1 3 3 3 3 3 3 3 3 3 3 1 3 1 1" at bounding box center [844, 214] width 339 height 442
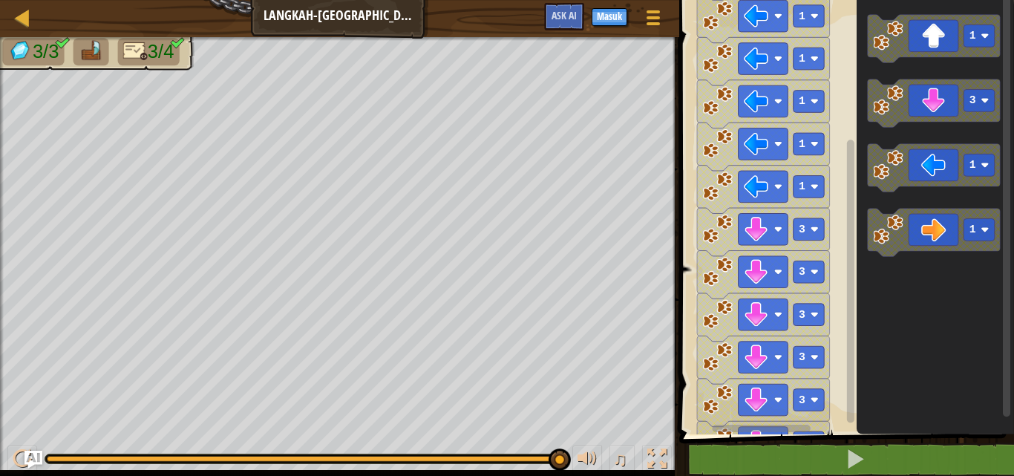
click at [1014, 0] on html "Peta Langkah-Langkah Menu Permainan Masuk Ask AI 1 הההההההההההההההההההההההההההה…" at bounding box center [507, 0] width 1014 height 0
